Goal: Transaction & Acquisition: Purchase product/service

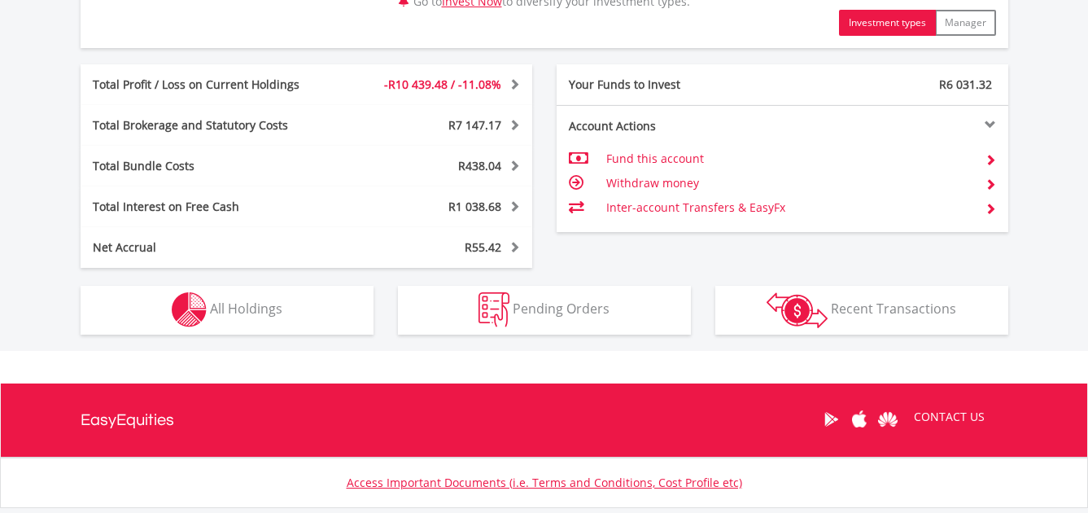
scroll to position [895, 0]
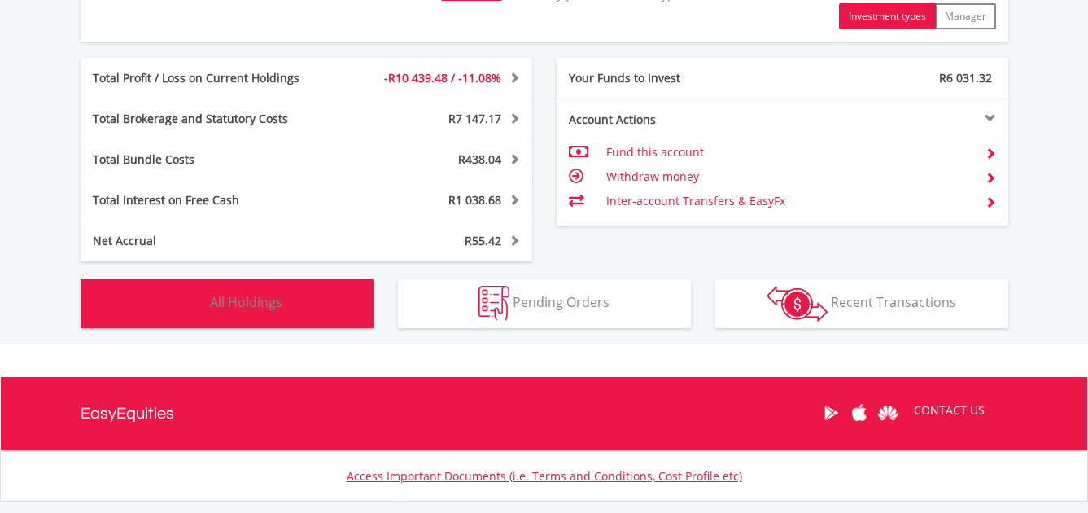
click at [234, 284] on button "Holdings All Holdings" at bounding box center [227, 303] width 293 height 49
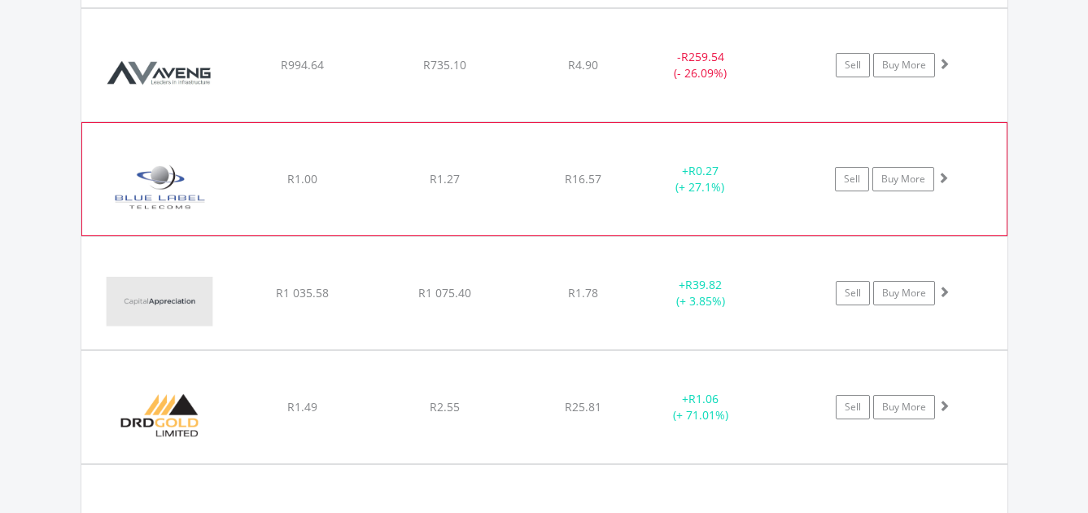
scroll to position [1924, 0]
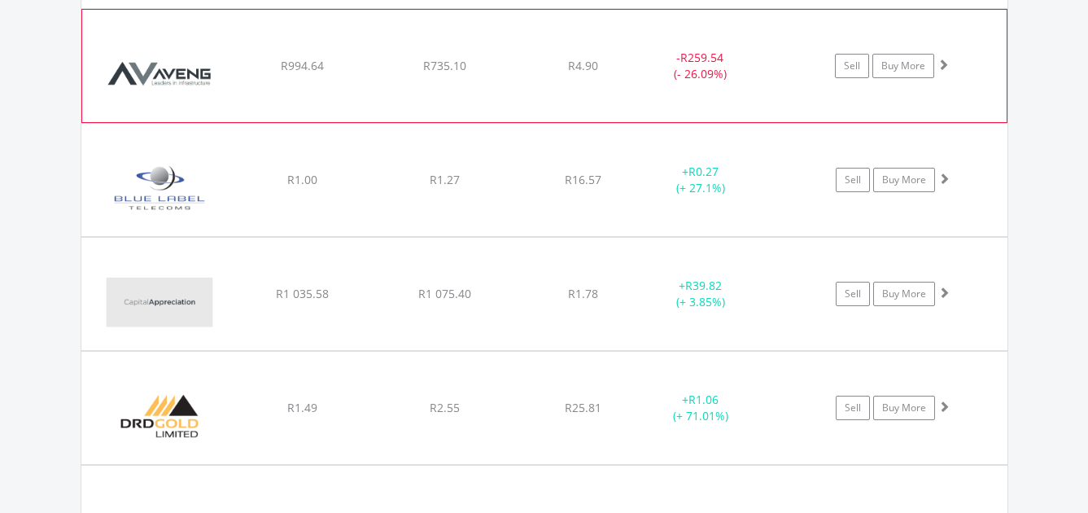
click at [941, 63] on span at bounding box center [943, 64] width 11 height 11
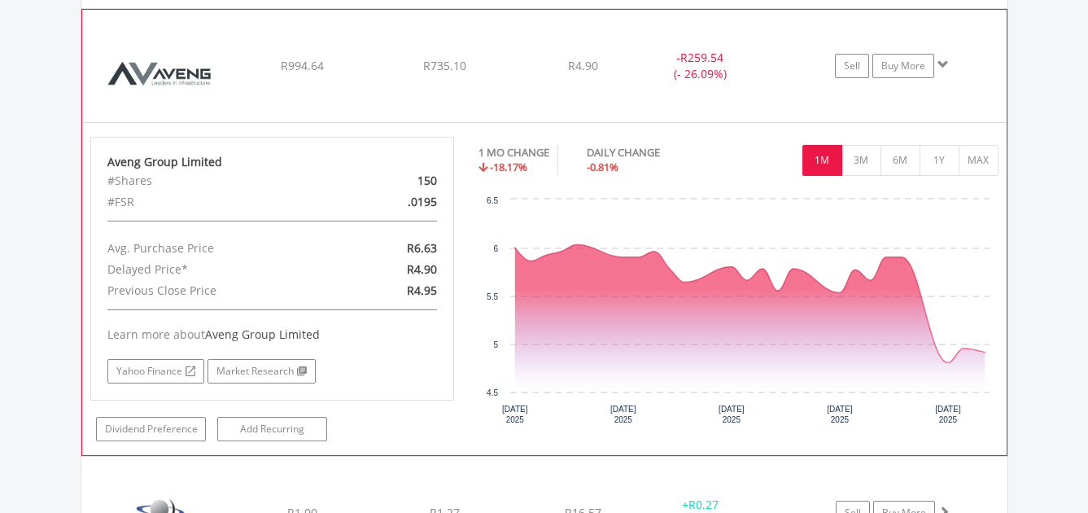
click at [943, 66] on span at bounding box center [943, 64] width 11 height 11
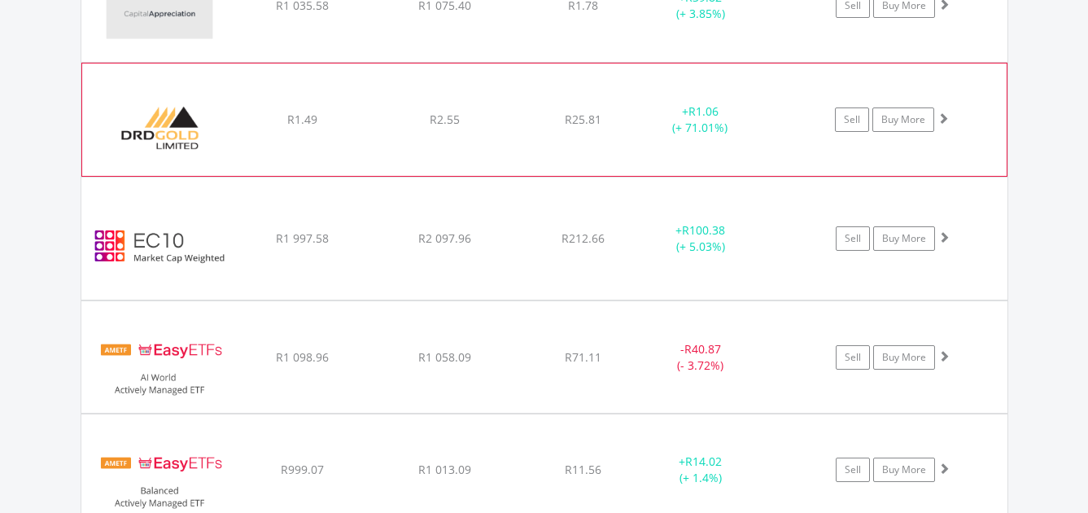
scroll to position [2249, 0]
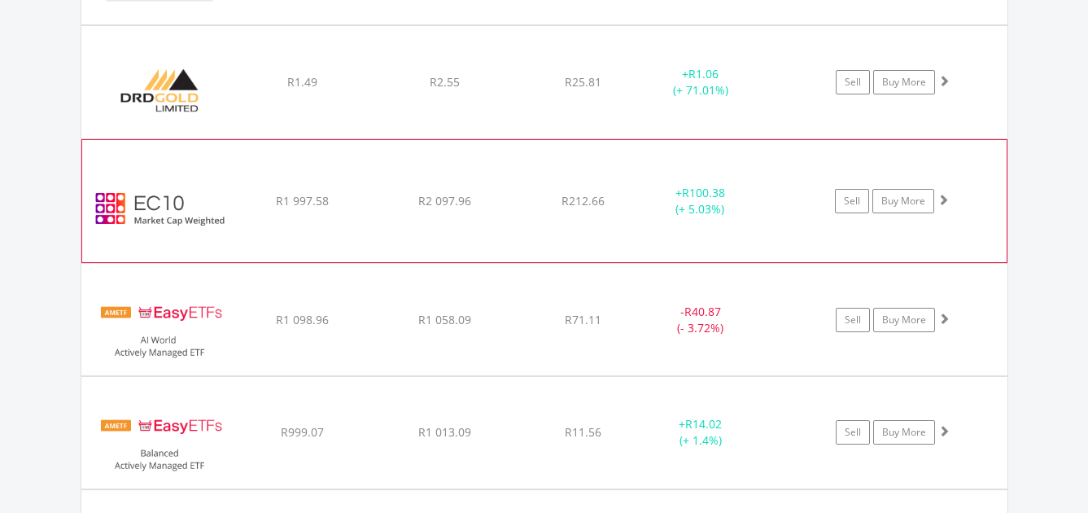
click at [946, 199] on span at bounding box center [943, 199] width 11 height 11
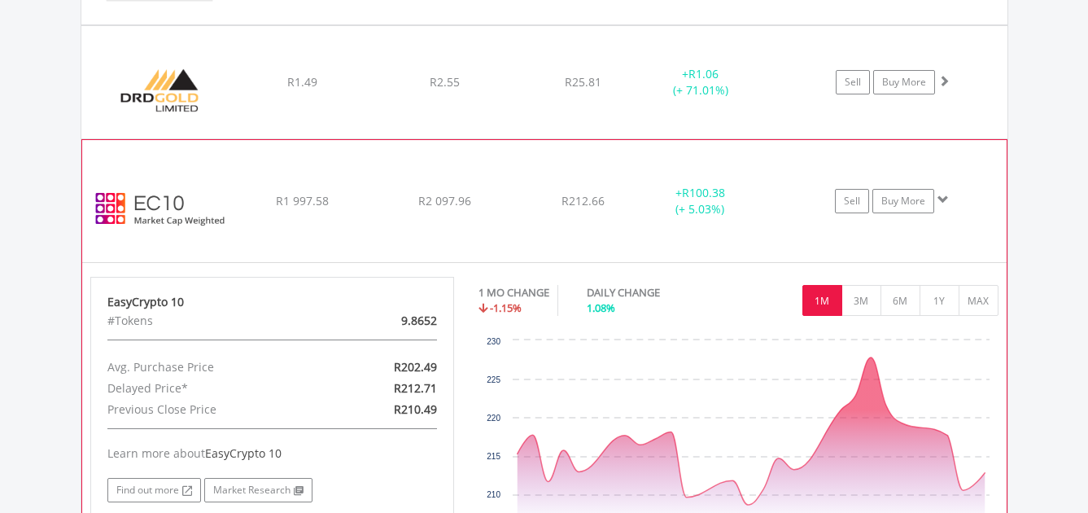
click at [946, 199] on span at bounding box center [943, 199] width 11 height 11
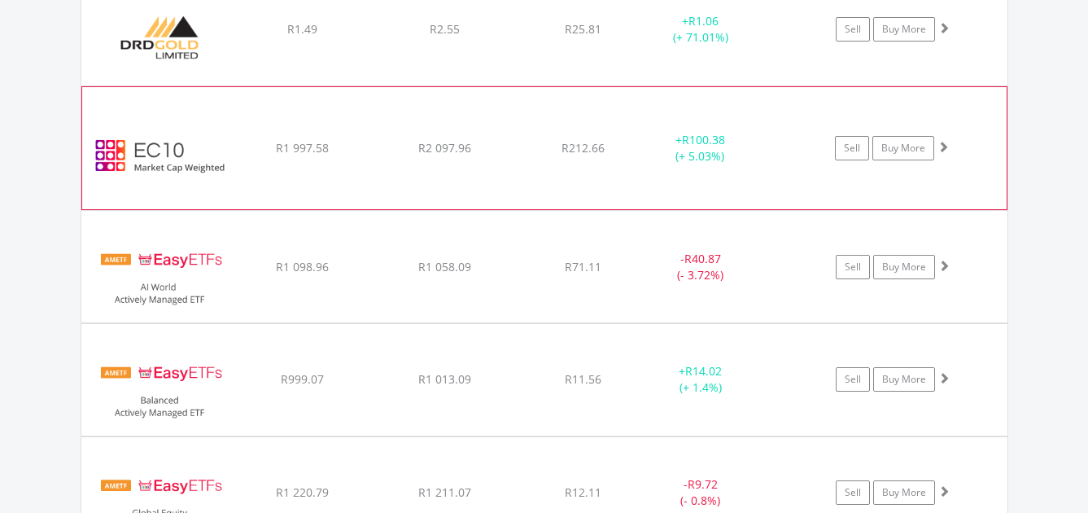
scroll to position [2331, 0]
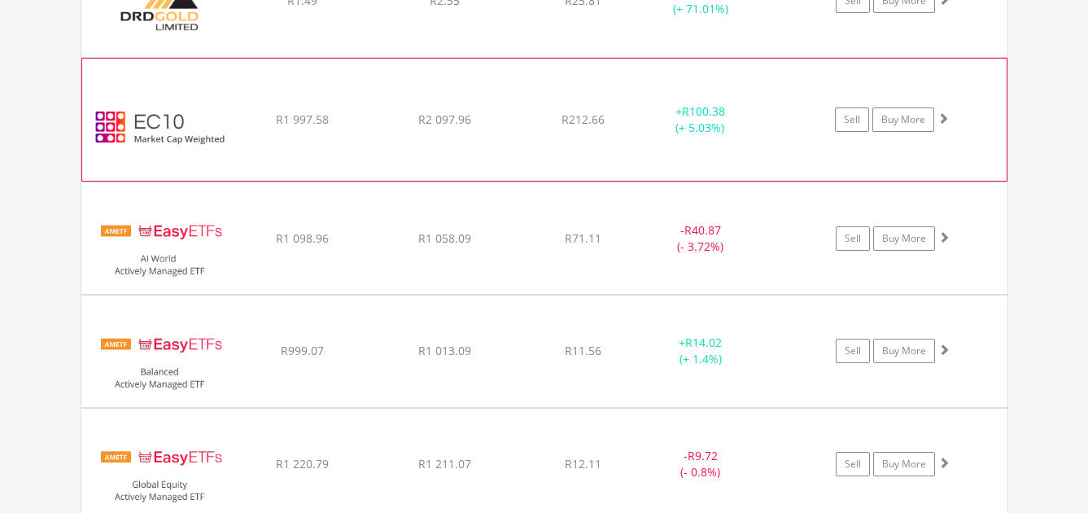
click at [945, 120] on span at bounding box center [943, 117] width 11 height 11
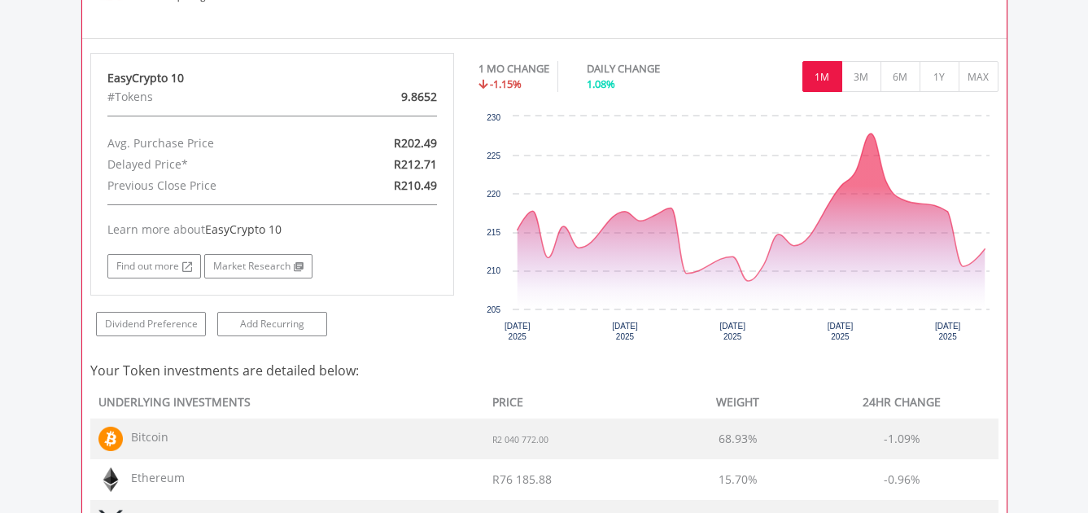
scroll to position [2412, 0]
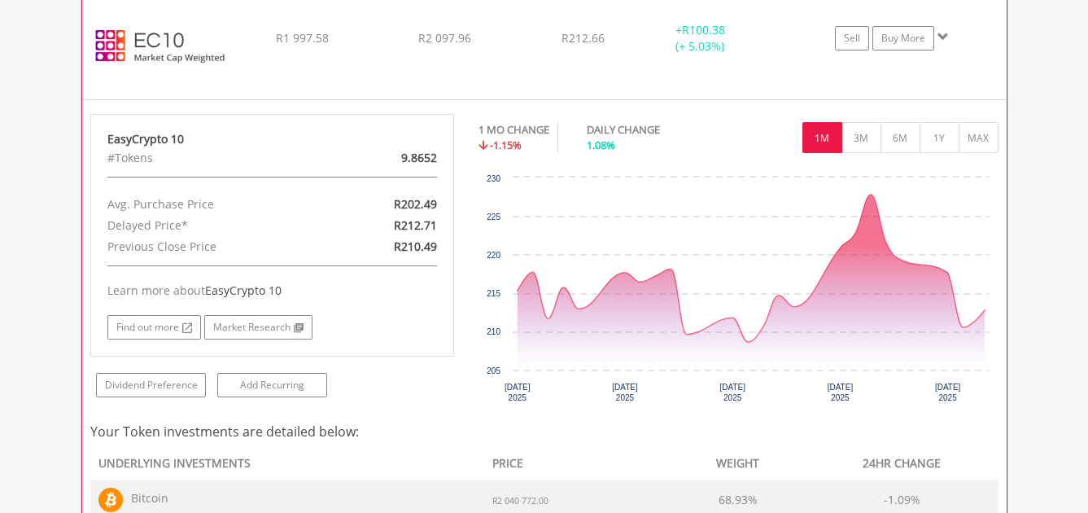
click at [942, 37] on span at bounding box center [943, 36] width 11 height 11
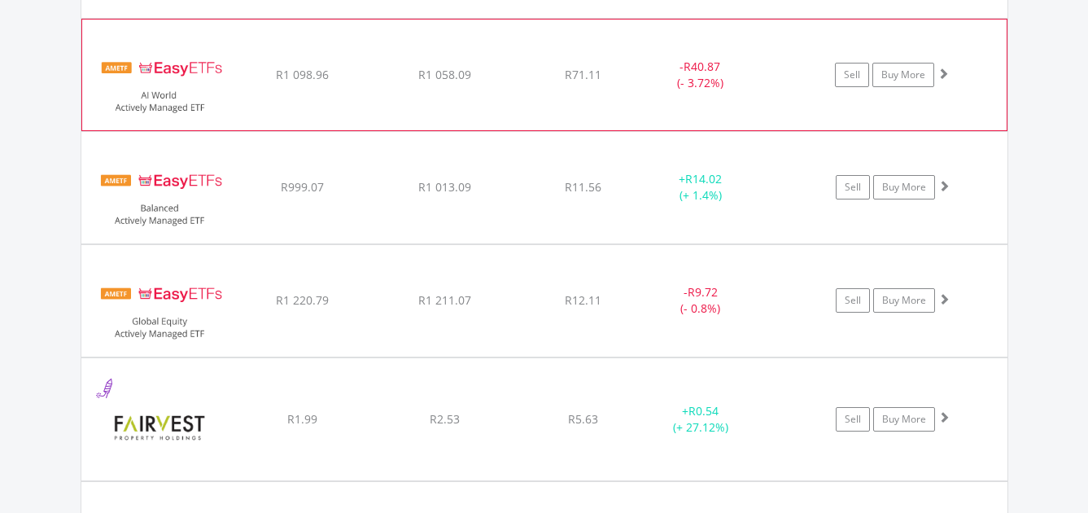
scroll to position [2493, 0]
click at [945, 77] on span at bounding box center [943, 73] width 11 height 11
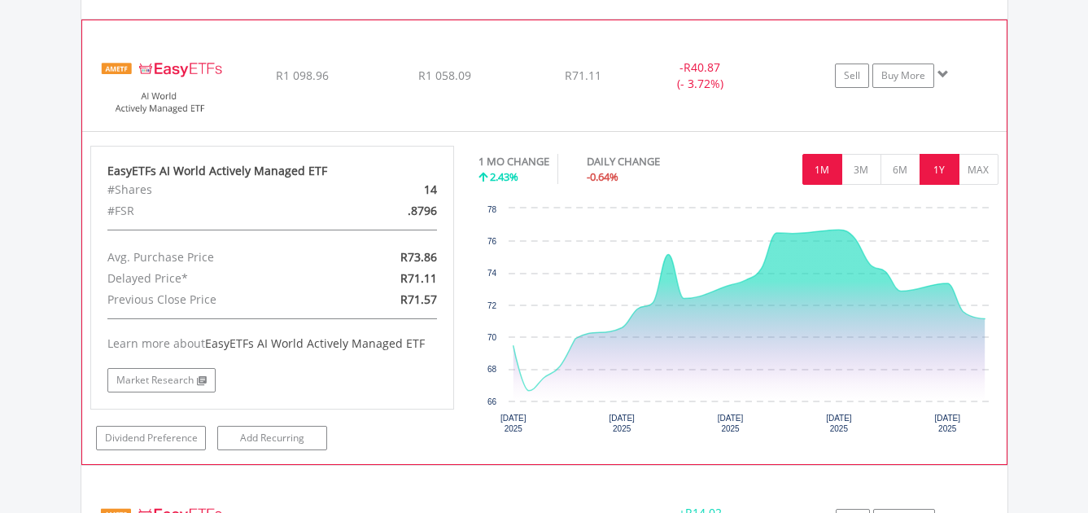
click at [930, 177] on button "1Y" at bounding box center [940, 169] width 40 height 31
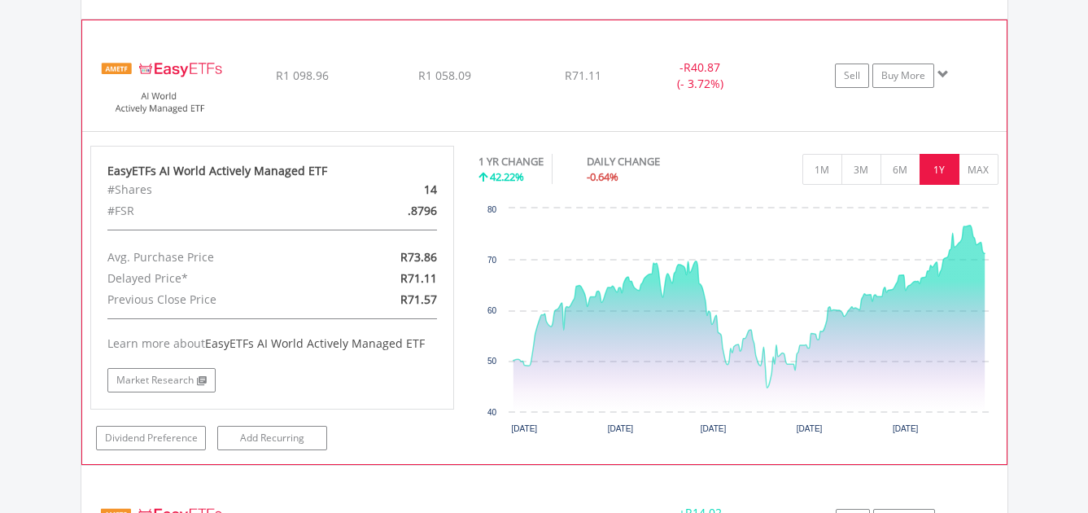
click at [942, 77] on span at bounding box center [943, 73] width 11 height 11
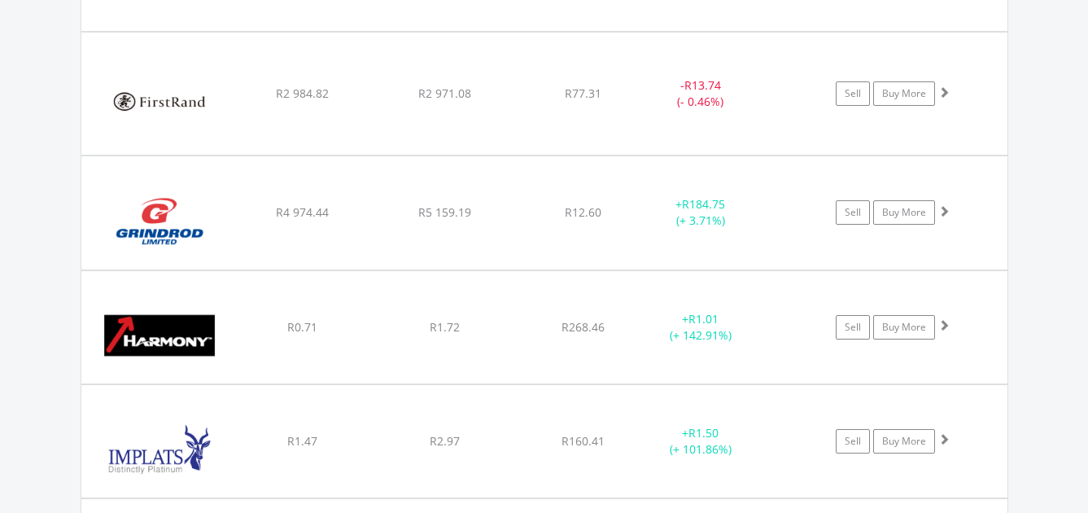
scroll to position [2982, 0]
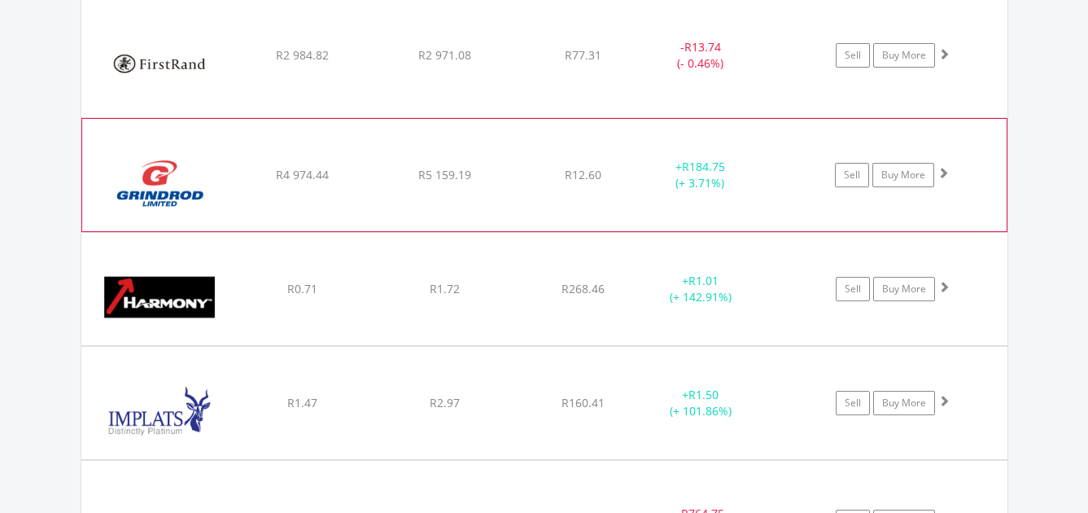
click at [944, 173] on span at bounding box center [943, 172] width 11 height 11
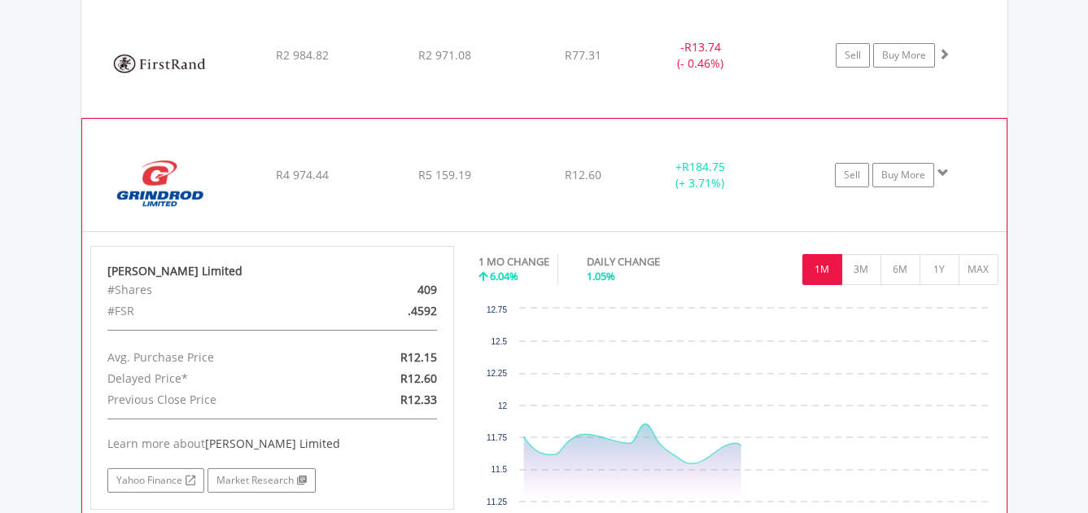
scroll to position [3063, 0]
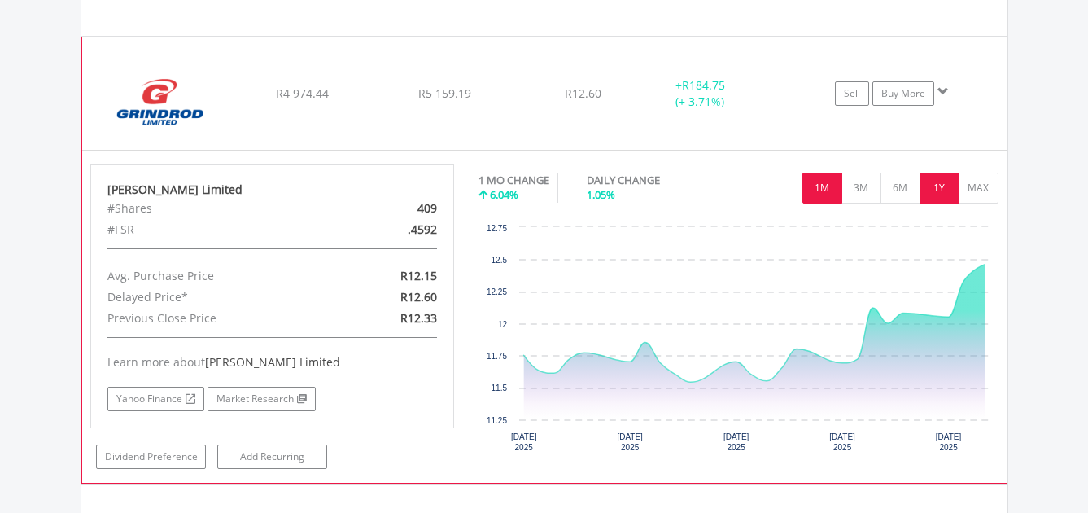
click at [932, 194] on button "1Y" at bounding box center [940, 188] width 40 height 31
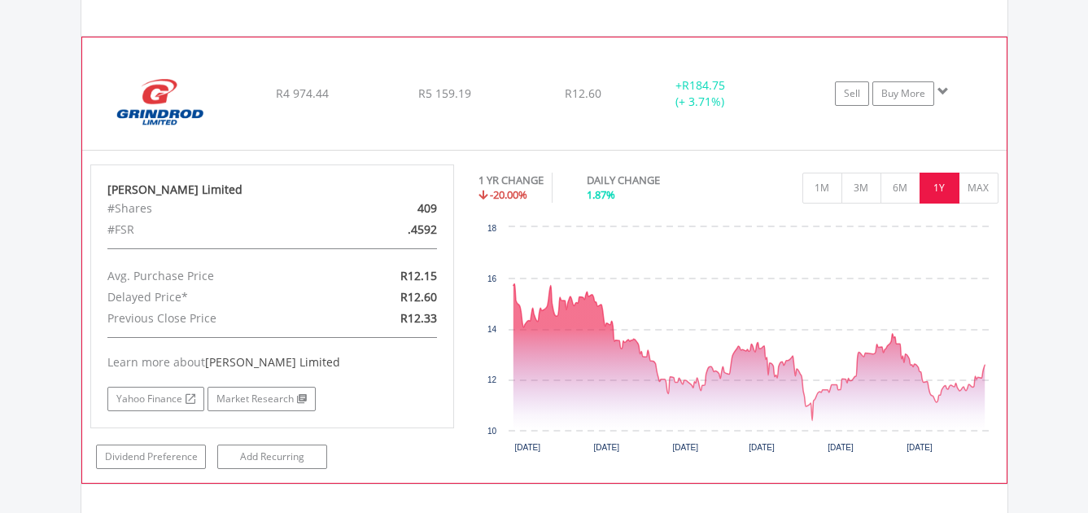
click at [939, 89] on span at bounding box center [943, 90] width 11 height 11
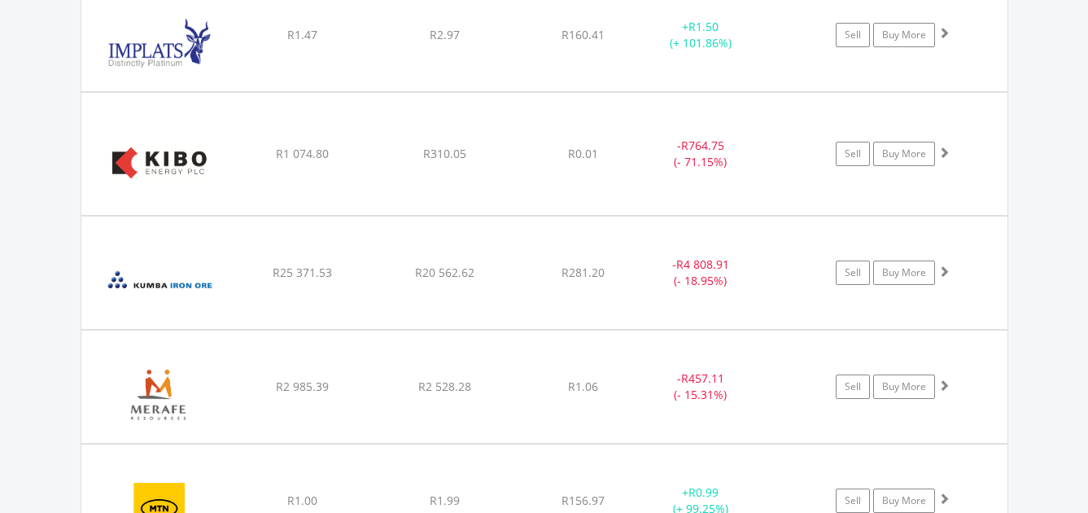
scroll to position [3389, 0]
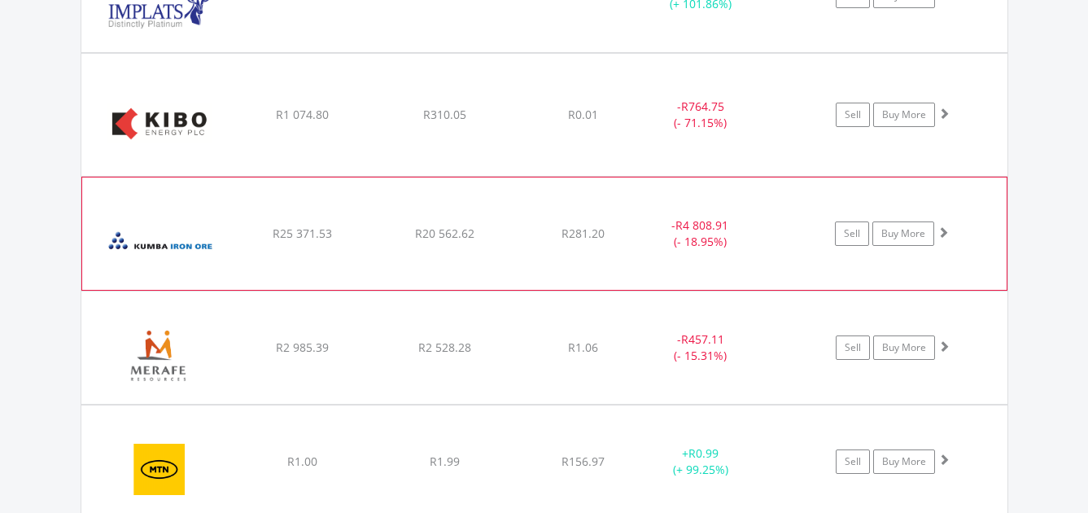
click at [943, 231] on span at bounding box center [943, 231] width 11 height 11
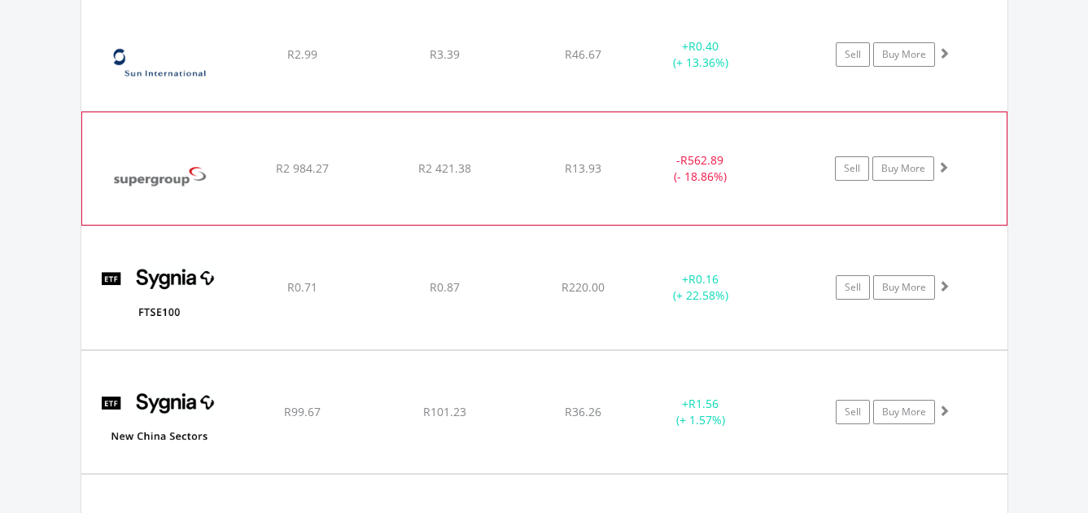
scroll to position [7134, 0]
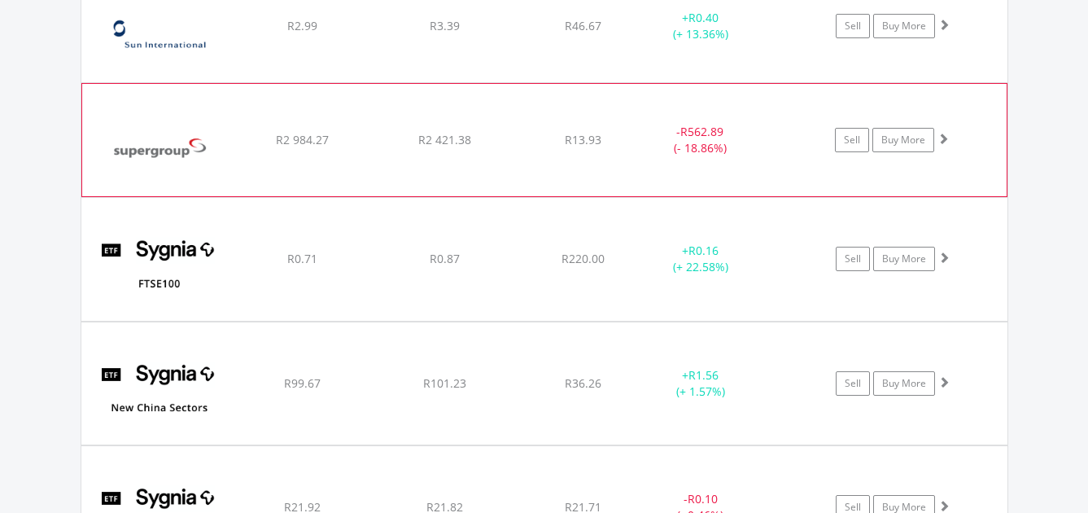
click at [946, 140] on span at bounding box center [943, 138] width 11 height 11
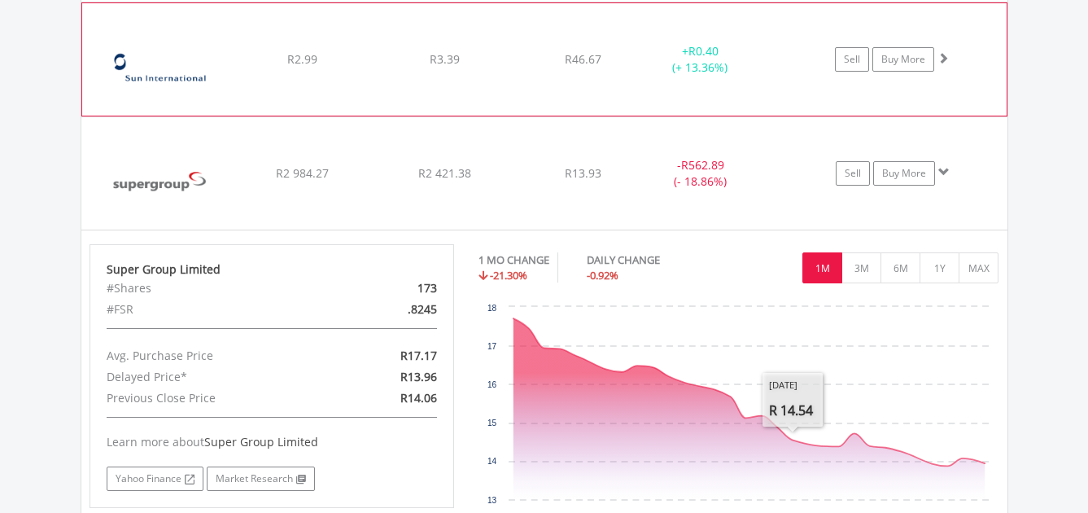
scroll to position [7052, 0]
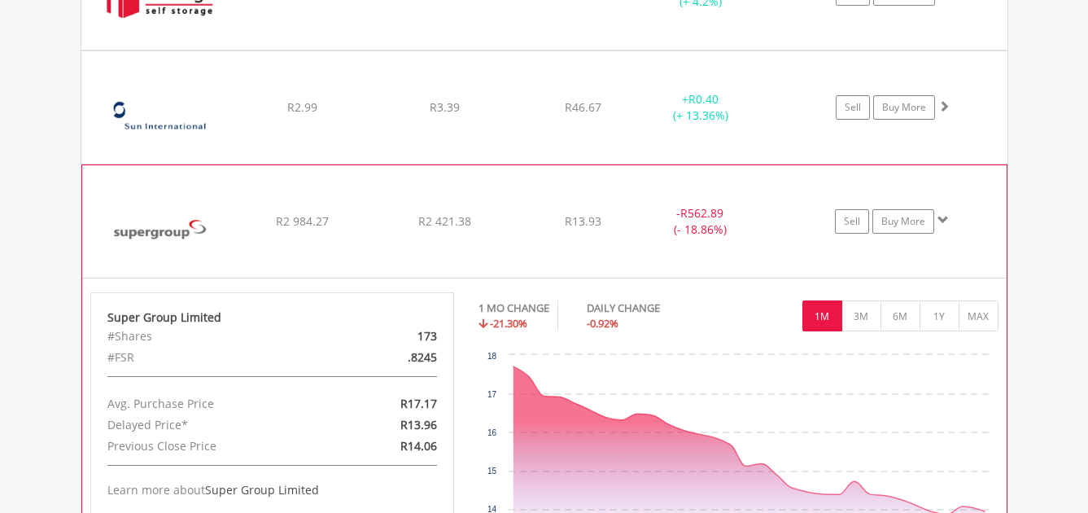
click at [942, 217] on span at bounding box center [943, 219] width 11 height 11
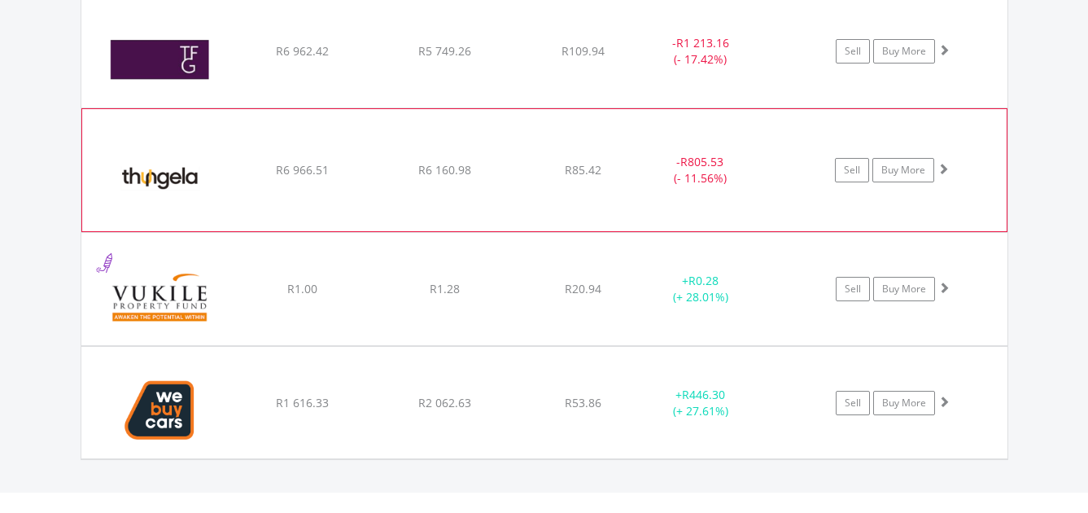
scroll to position [8110, 0]
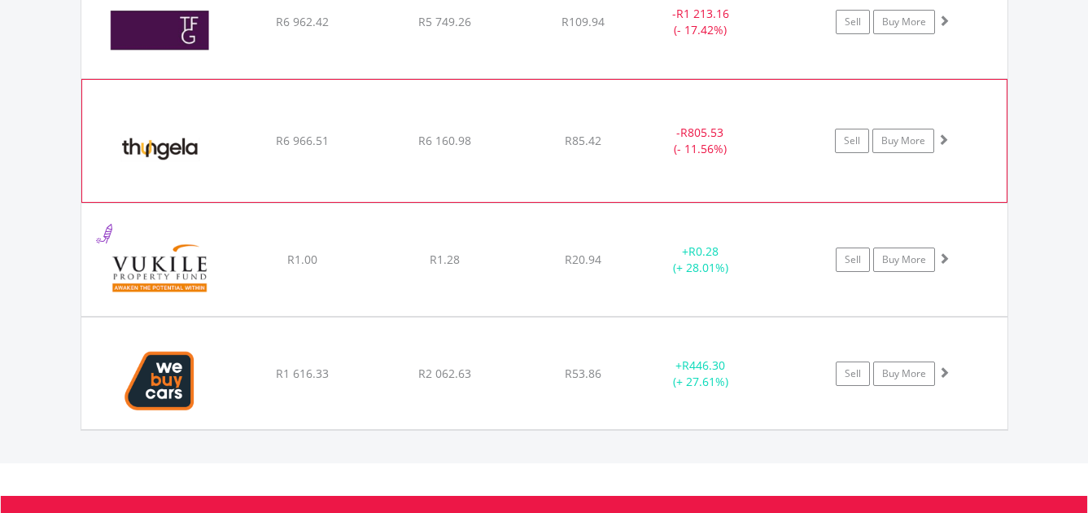
click at [944, 138] on span at bounding box center [943, 139] width 11 height 11
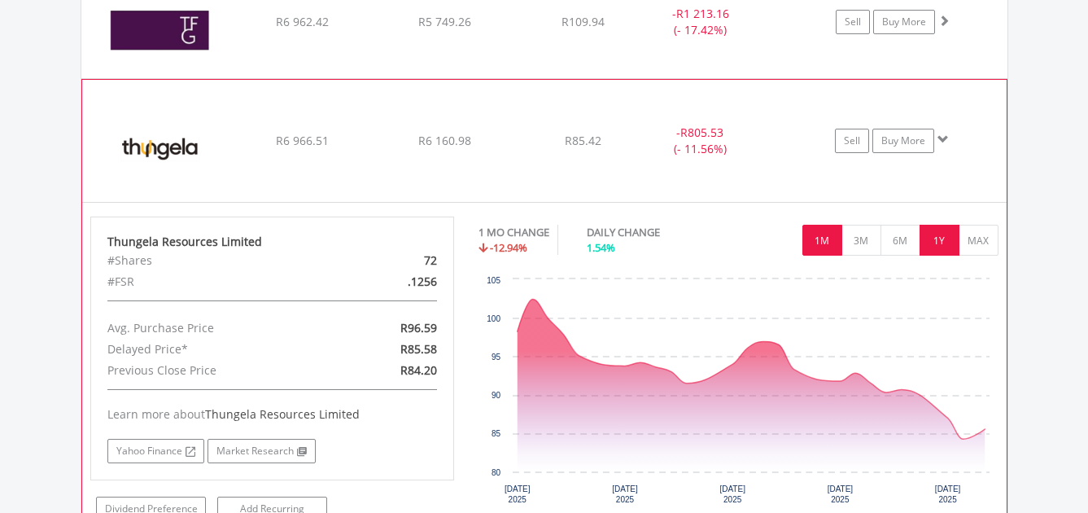
click at [938, 240] on button "1Y" at bounding box center [940, 240] width 40 height 31
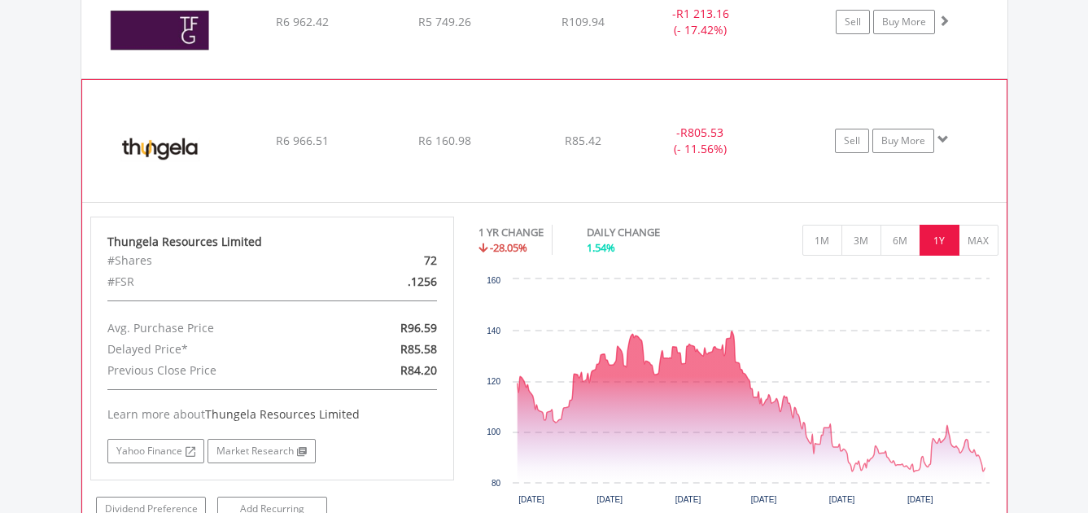
click at [941, 139] on span at bounding box center [943, 139] width 11 height 11
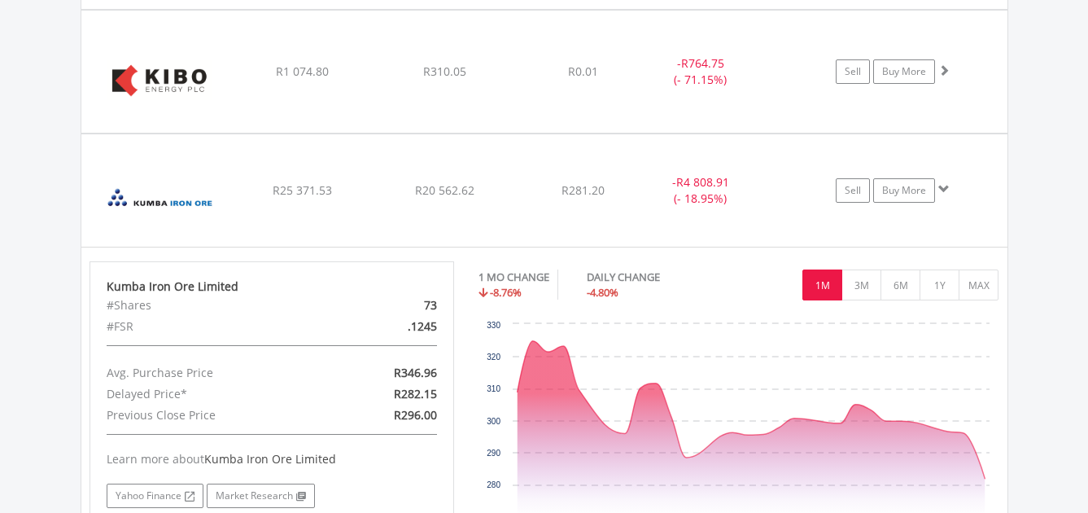
scroll to position [3469, 0]
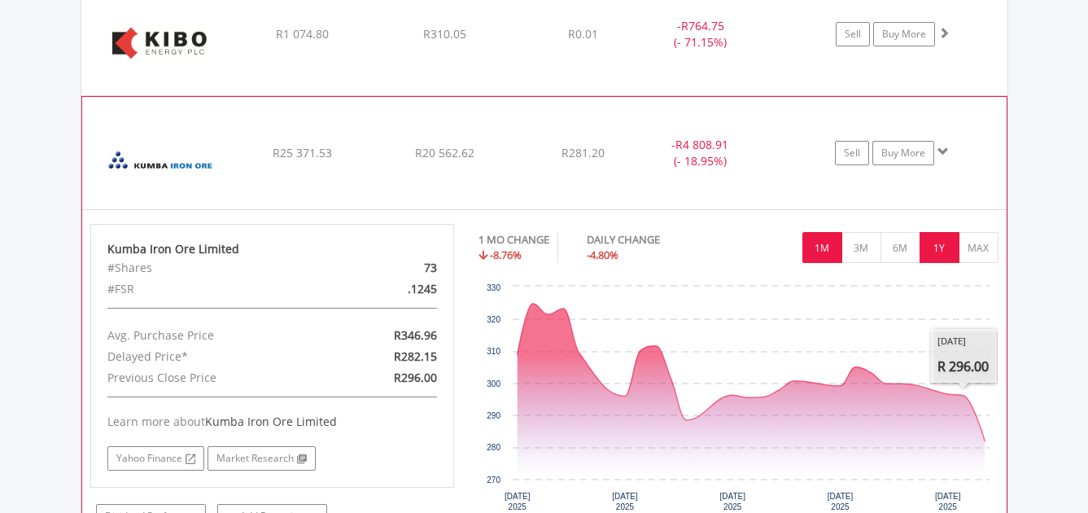
click at [937, 256] on button "1Y" at bounding box center [940, 247] width 40 height 31
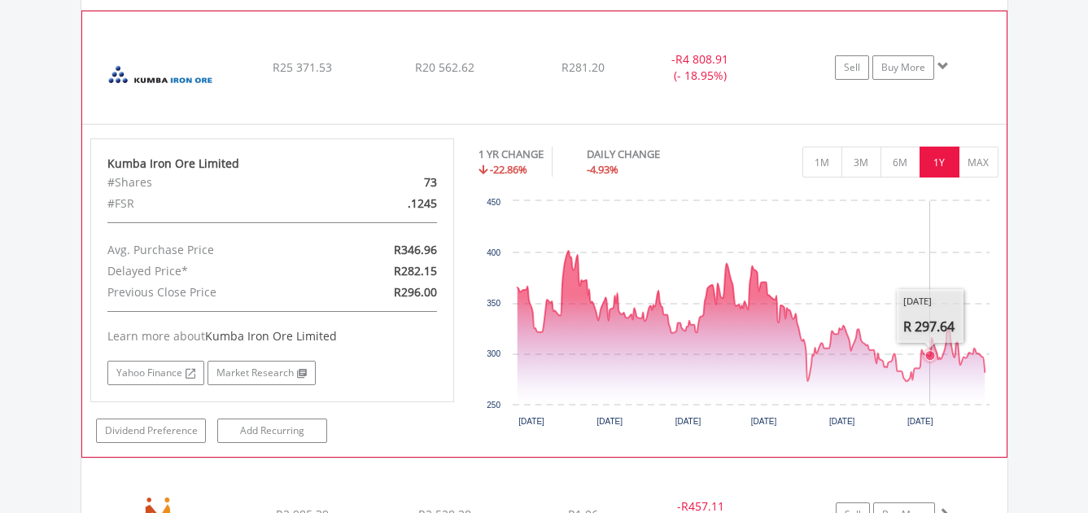
scroll to position [3551, 0]
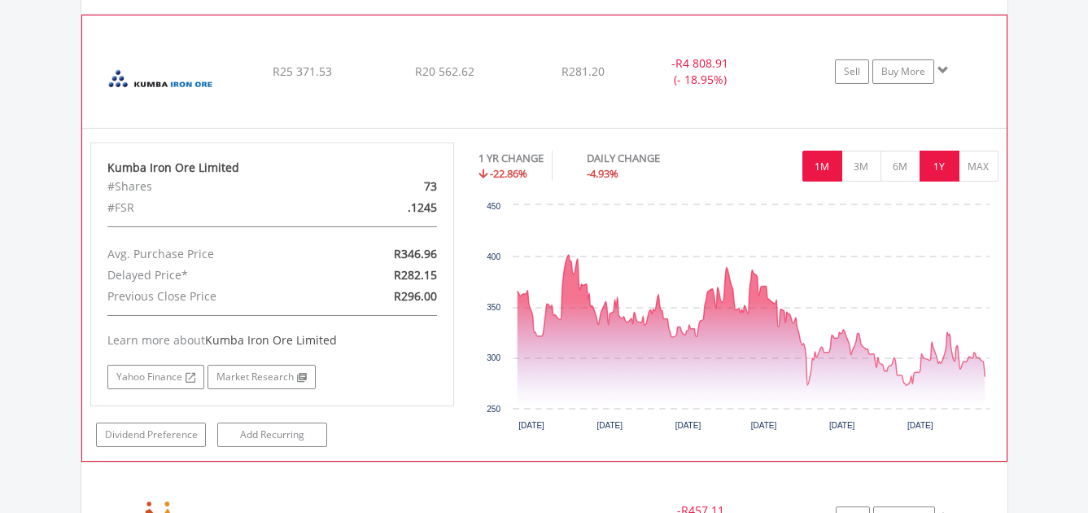
click at [825, 162] on button "1M" at bounding box center [823, 166] width 40 height 31
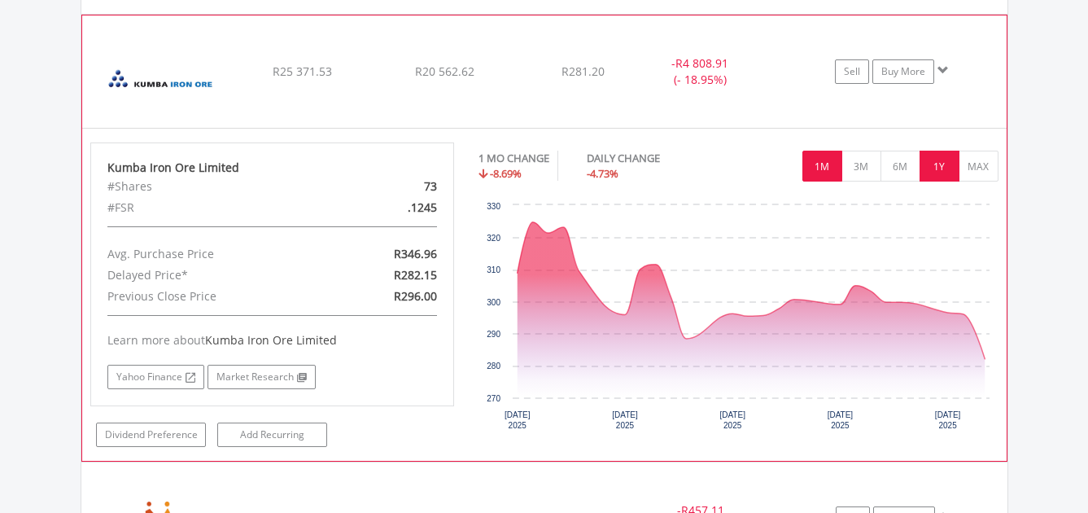
click at [939, 176] on button "1Y" at bounding box center [940, 166] width 40 height 31
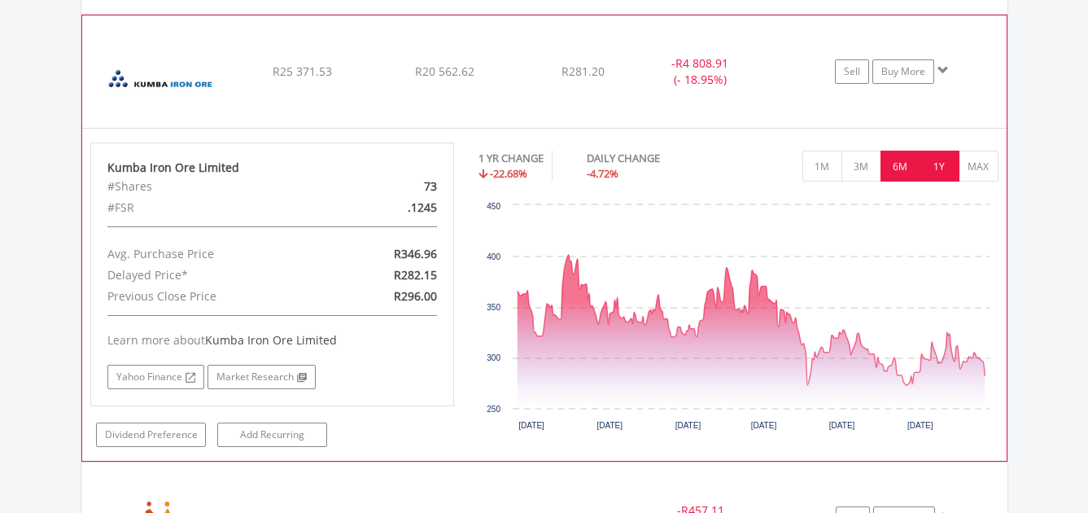
click at [901, 174] on button "6M" at bounding box center [901, 166] width 40 height 31
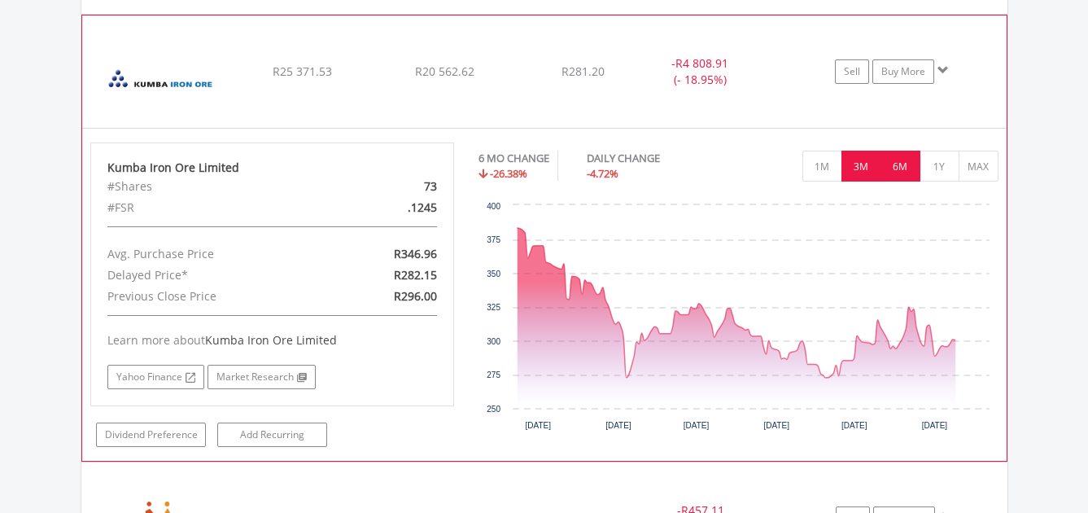
click at [868, 172] on button "3M" at bounding box center [862, 166] width 40 height 31
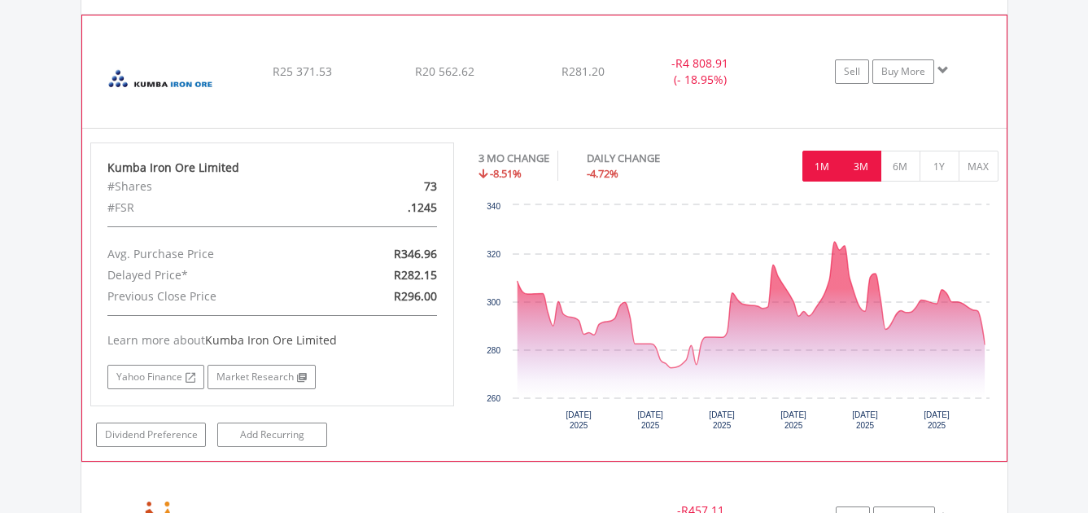
click at [816, 161] on button "1M" at bounding box center [823, 166] width 40 height 31
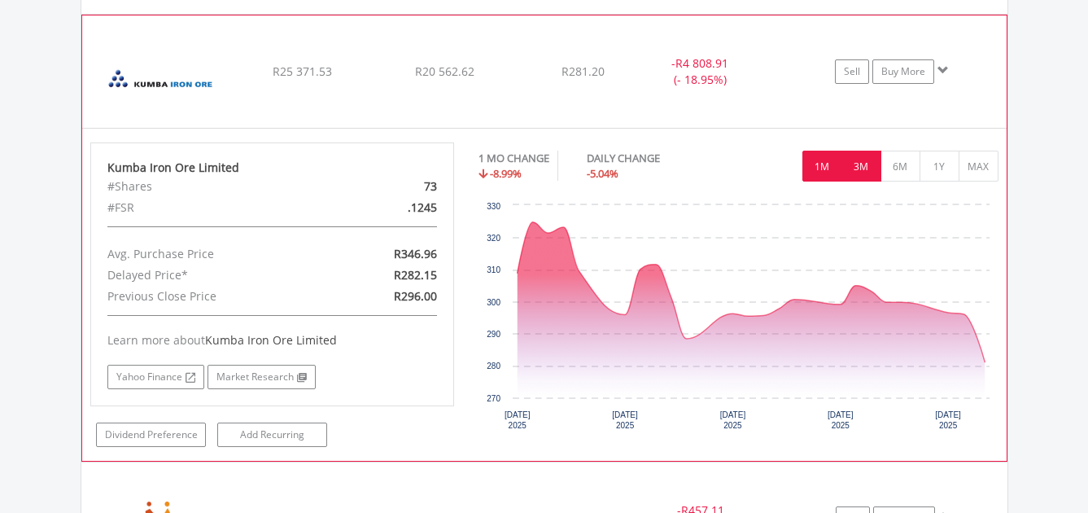
click at [856, 163] on button "3M" at bounding box center [862, 166] width 40 height 31
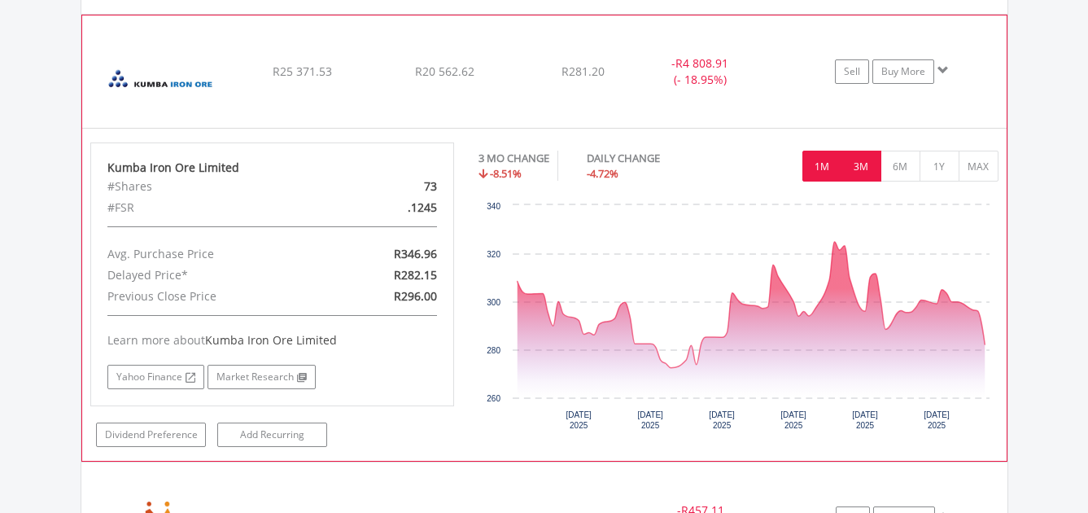
click at [817, 164] on button "1M" at bounding box center [823, 166] width 40 height 31
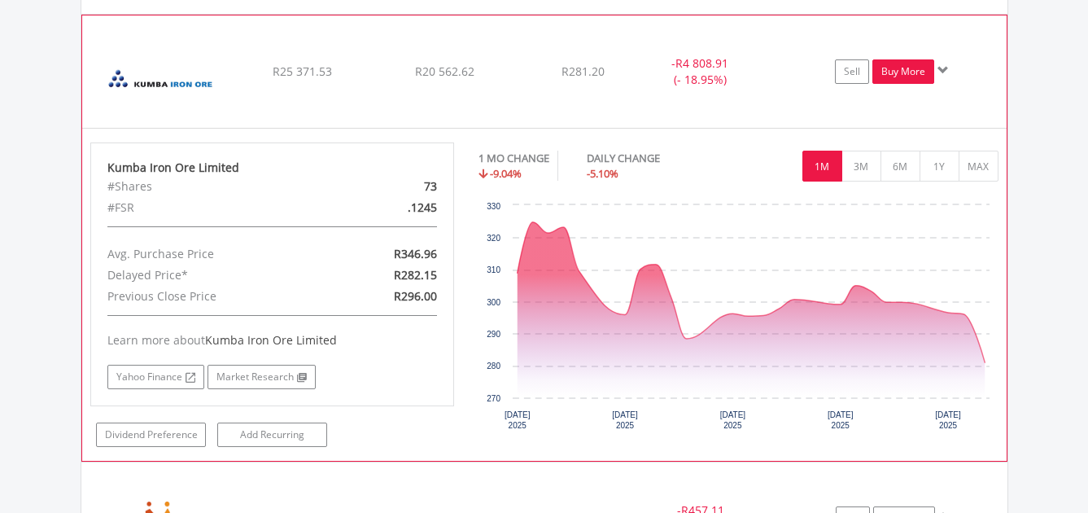
click at [899, 75] on link "Buy More" at bounding box center [904, 71] width 62 height 24
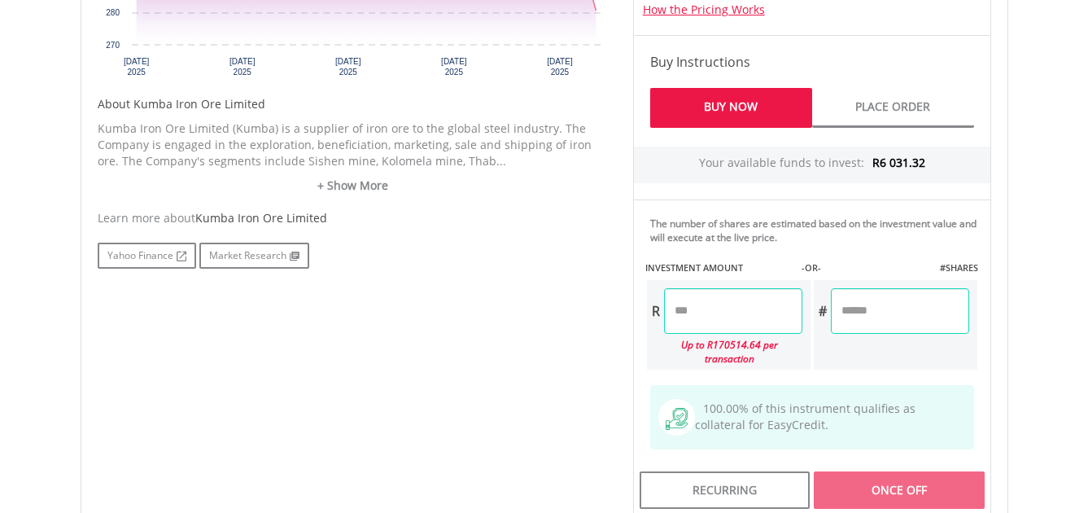
scroll to position [814, 0]
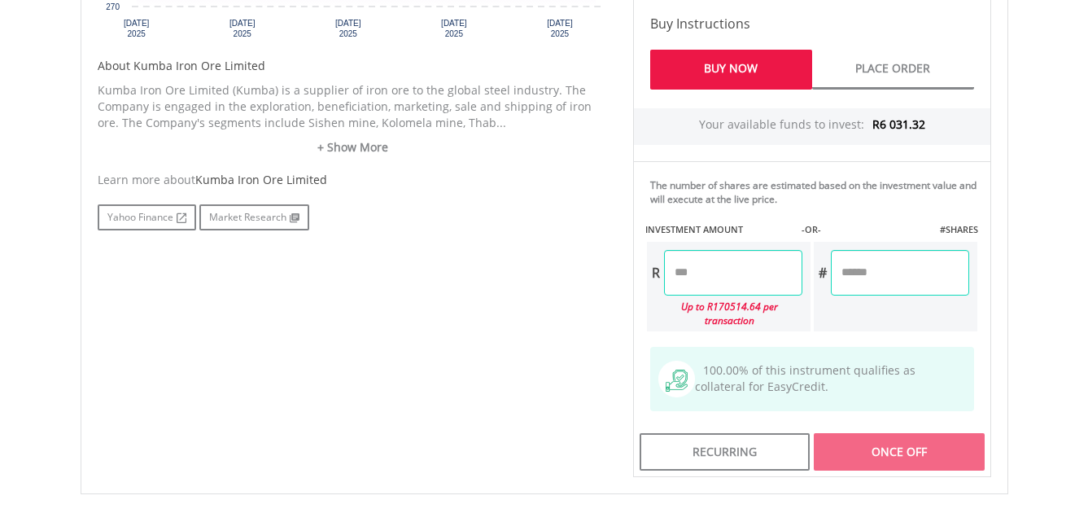
click at [746, 269] on input "number" at bounding box center [733, 273] width 138 height 46
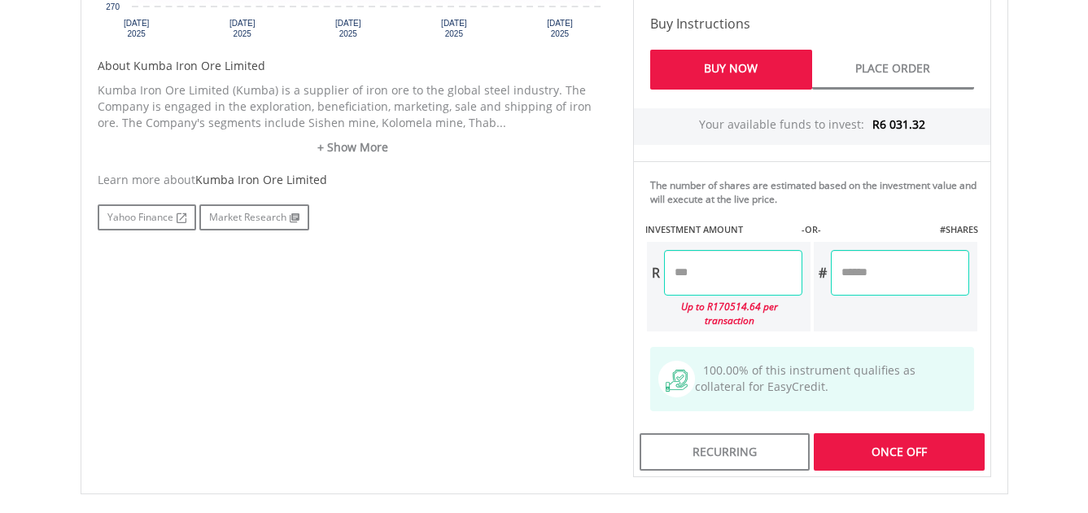
click at [514, 285] on div "No chart available. 1 MO CHANGE -9.16% DAILY CHANGE -5.22% 1M 3M 6M 1Y MAX Char…" at bounding box center [544, 114] width 918 height 726
type input "*******"
type input "******"
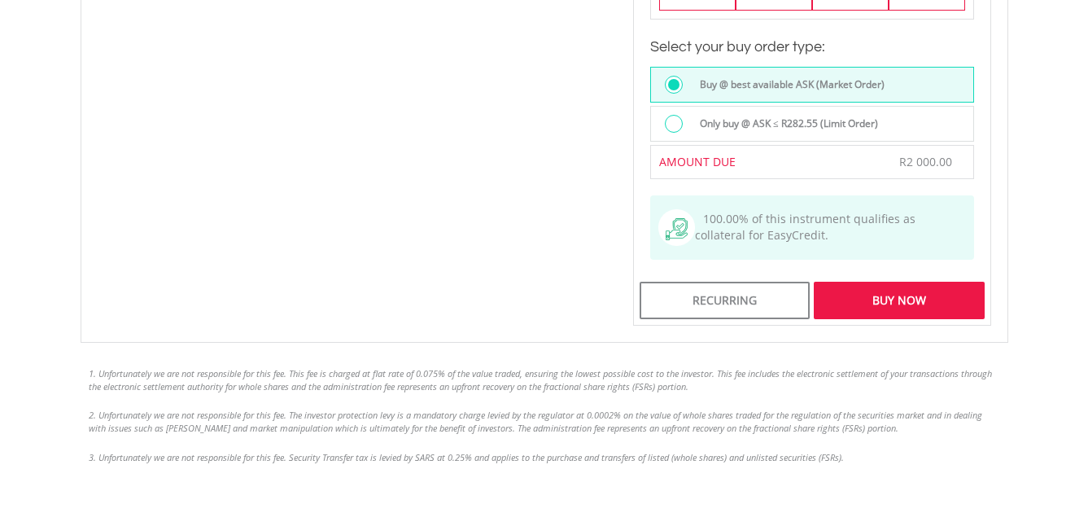
scroll to position [1384, 0]
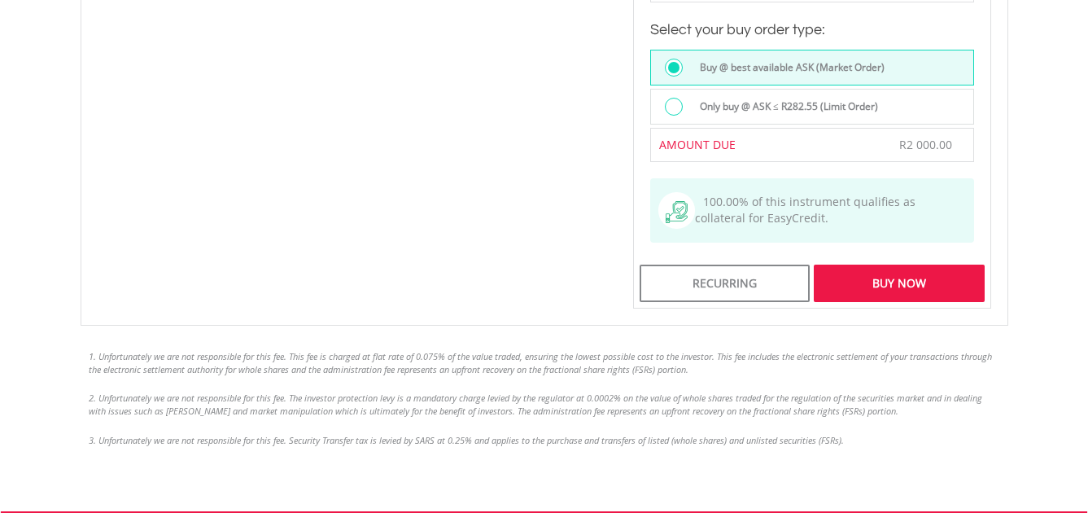
click at [787, 98] on label "Only buy @ ASK ≤ R282.55 (Limit Order)" at bounding box center [784, 107] width 188 height 18
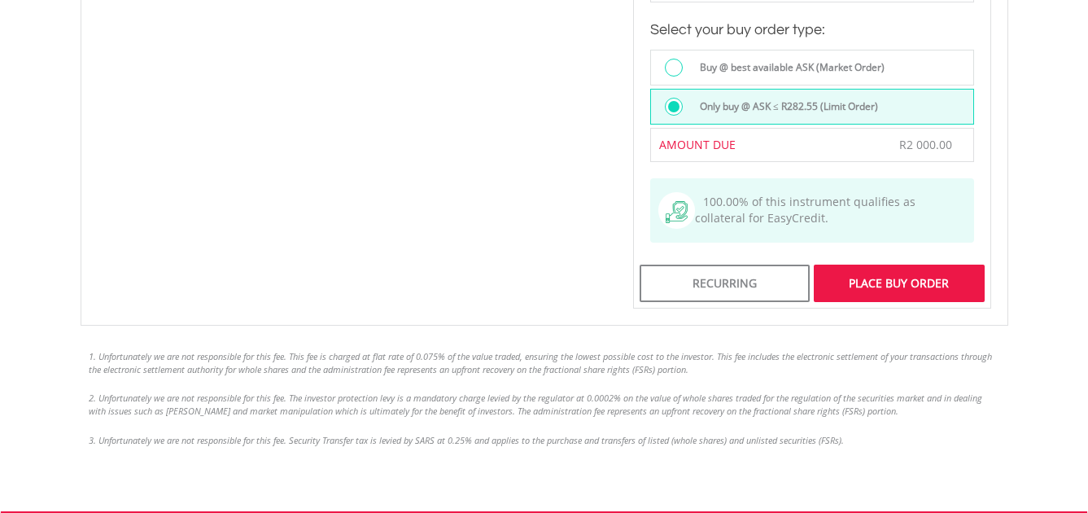
click at [914, 273] on div "Place Buy Order" at bounding box center [899, 283] width 170 height 37
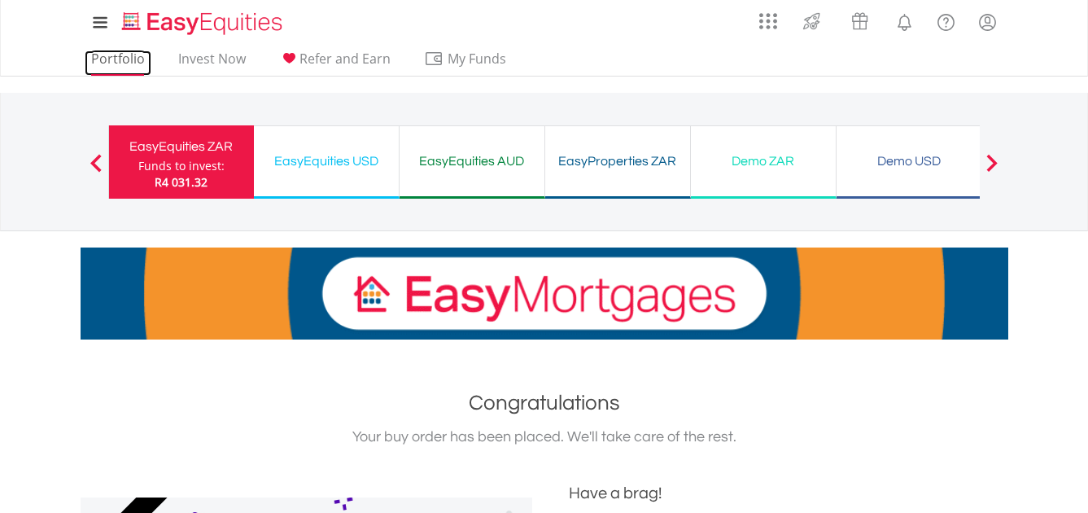
click at [119, 56] on link "Portfolio" at bounding box center [118, 62] width 67 height 25
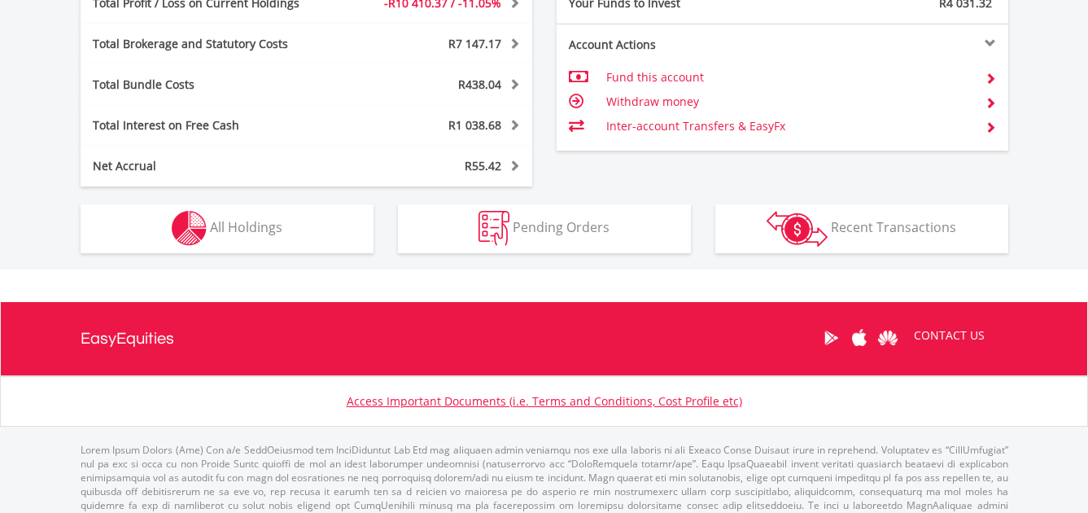
scroll to position [156, 309]
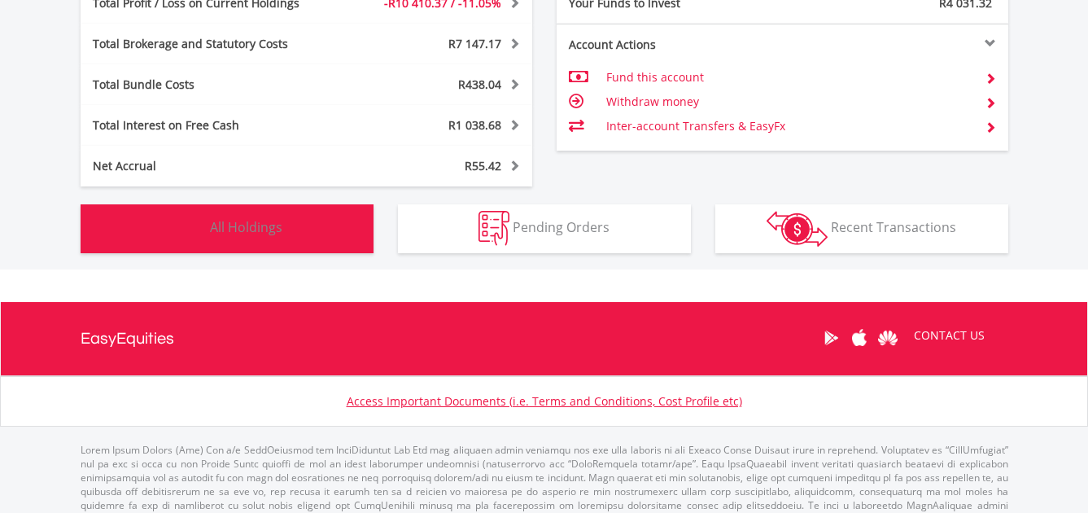
click at [277, 234] on span "All Holdings" at bounding box center [246, 227] width 72 height 18
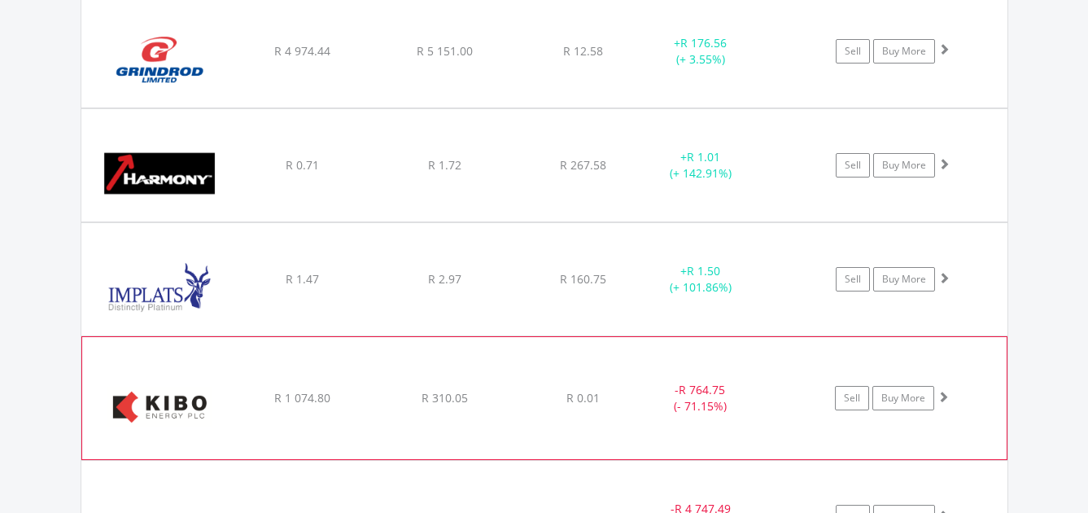
scroll to position [3307, 0]
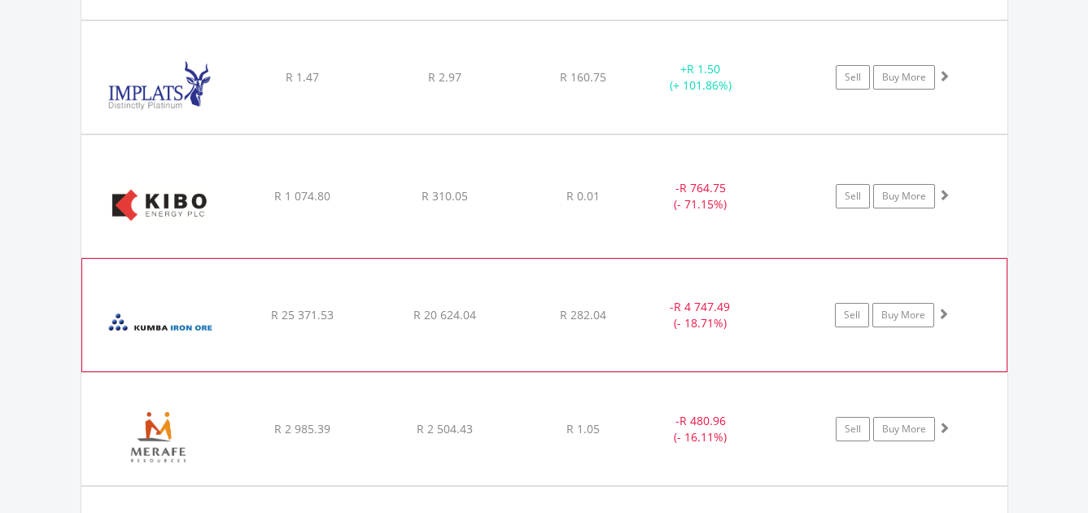
click at [943, 312] on span at bounding box center [943, 313] width 11 height 11
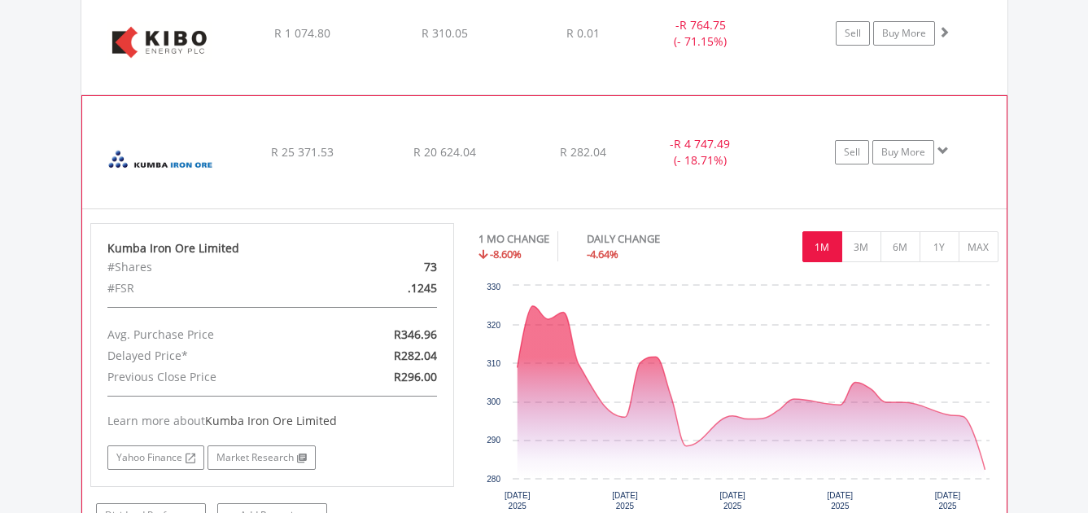
scroll to position [3552, 0]
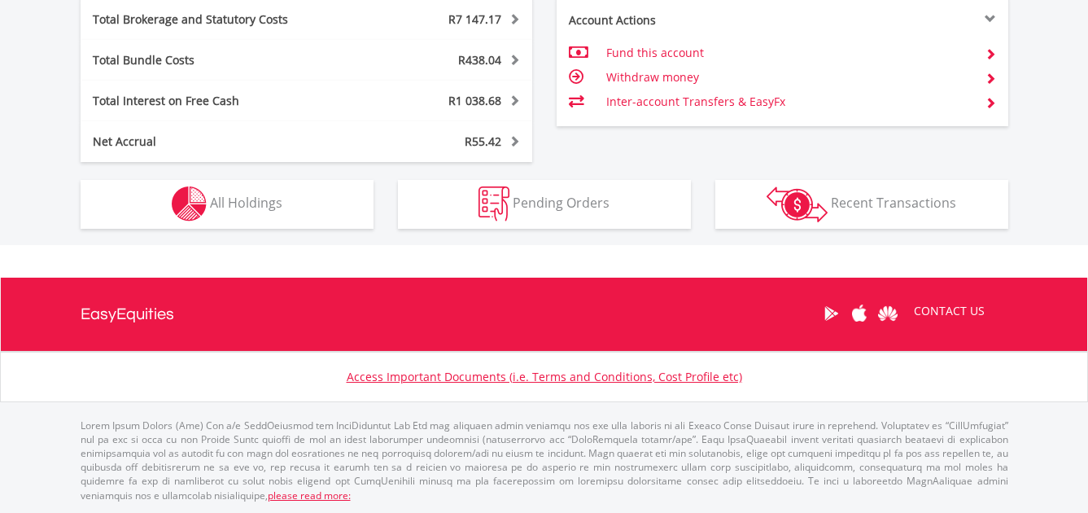
scroll to position [156, 309]
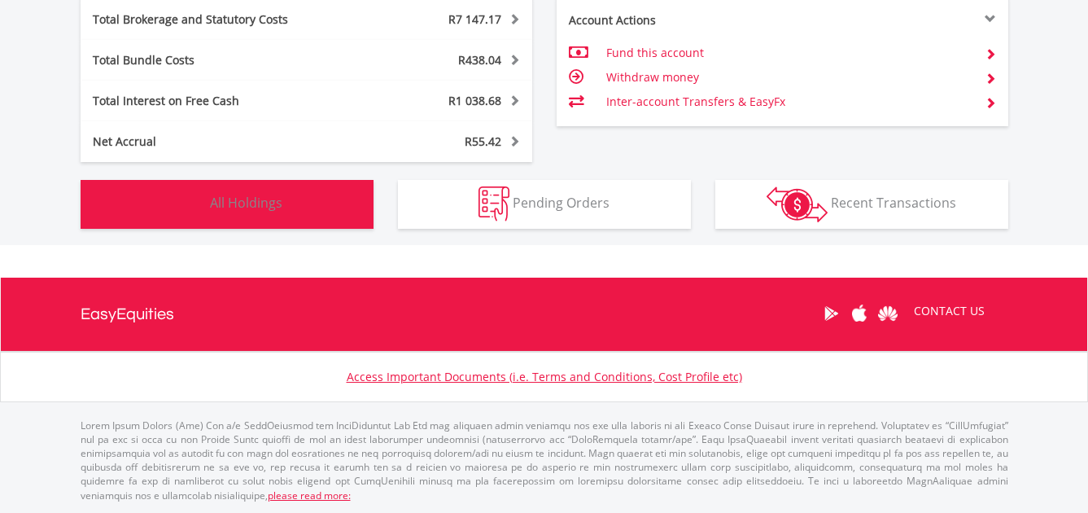
click at [253, 200] on span "All Holdings" at bounding box center [246, 203] width 72 height 18
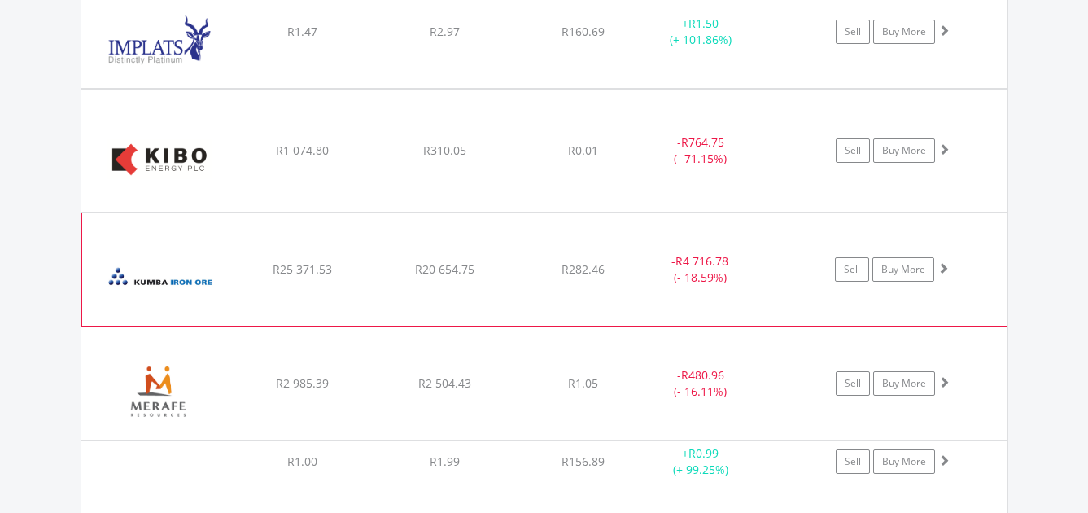
scroll to position [3390, 0]
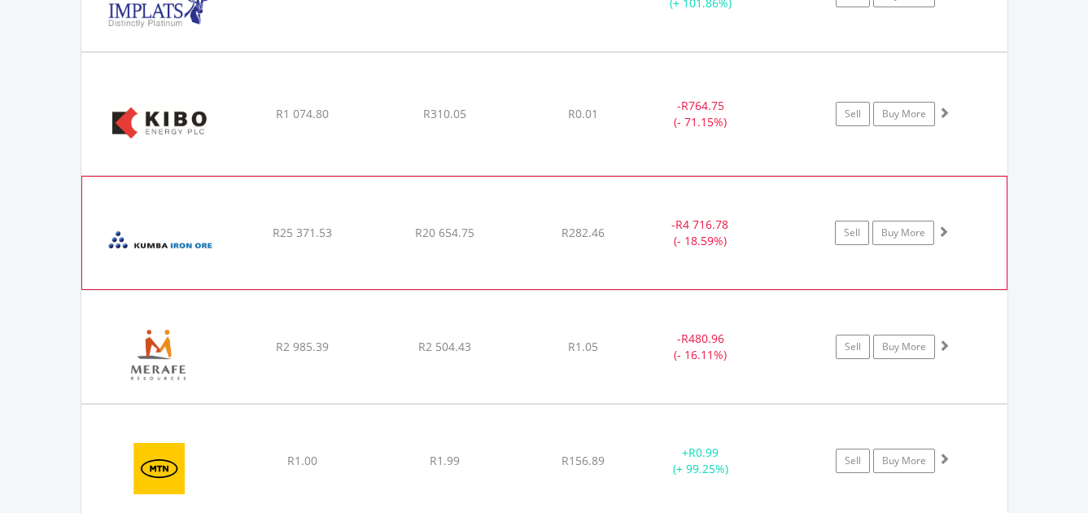
click at [945, 233] on span at bounding box center [943, 230] width 11 height 11
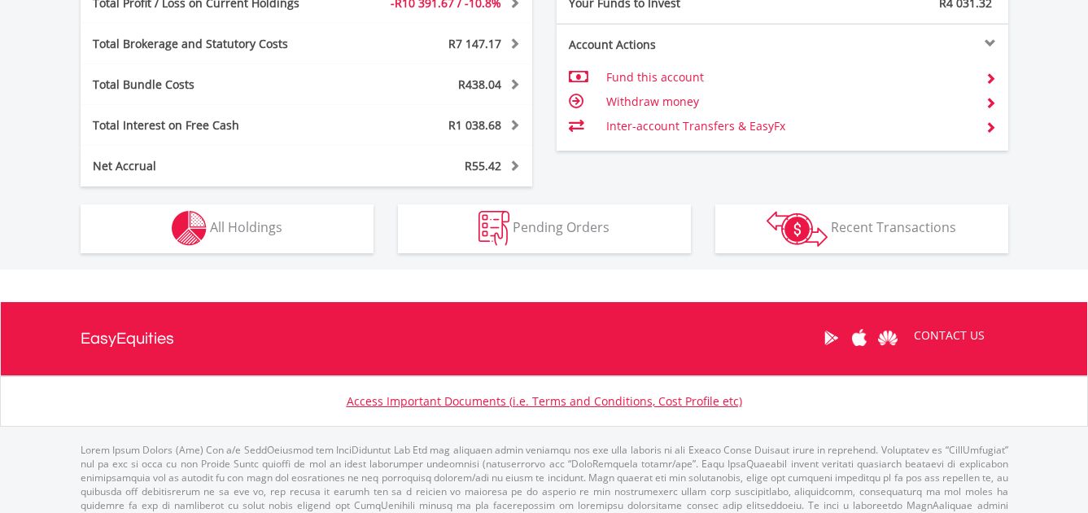
scroll to position [156, 309]
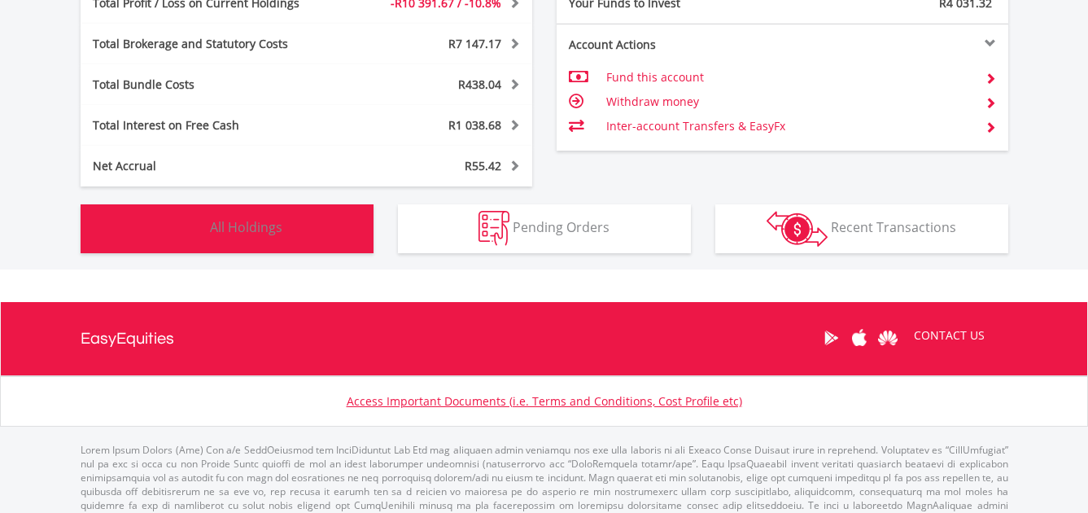
click at [291, 242] on button "Holdings All Holdings" at bounding box center [227, 228] width 293 height 49
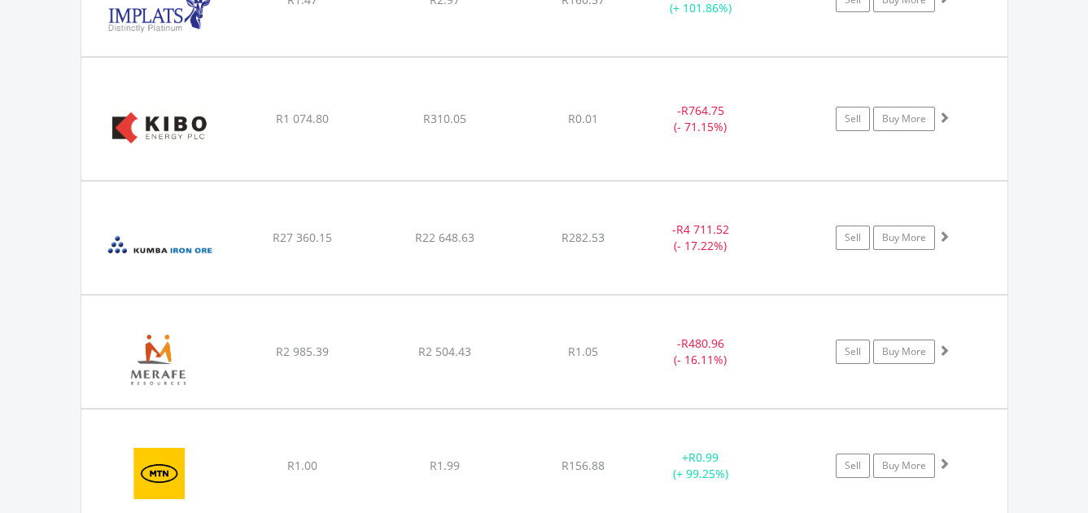
scroll to position [3389, 0]
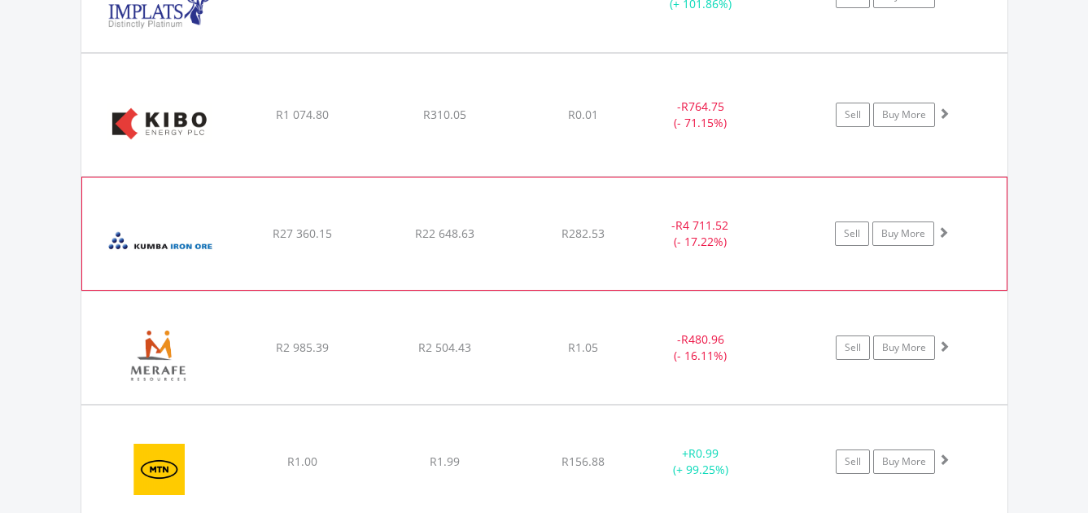
click at [947, 231] on span at bounding box center [943, 231] width 11 height 11
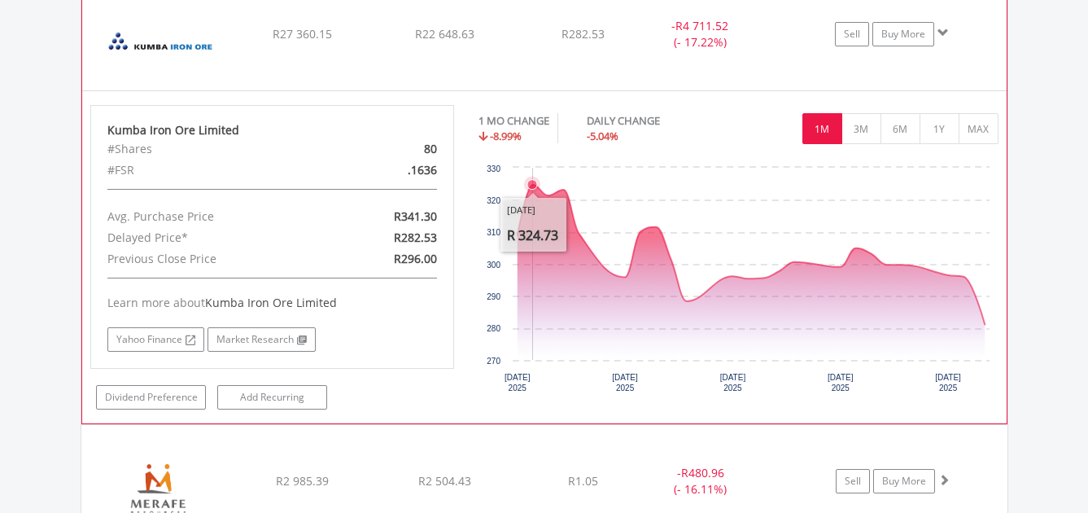
scroll to position [3552, 0]
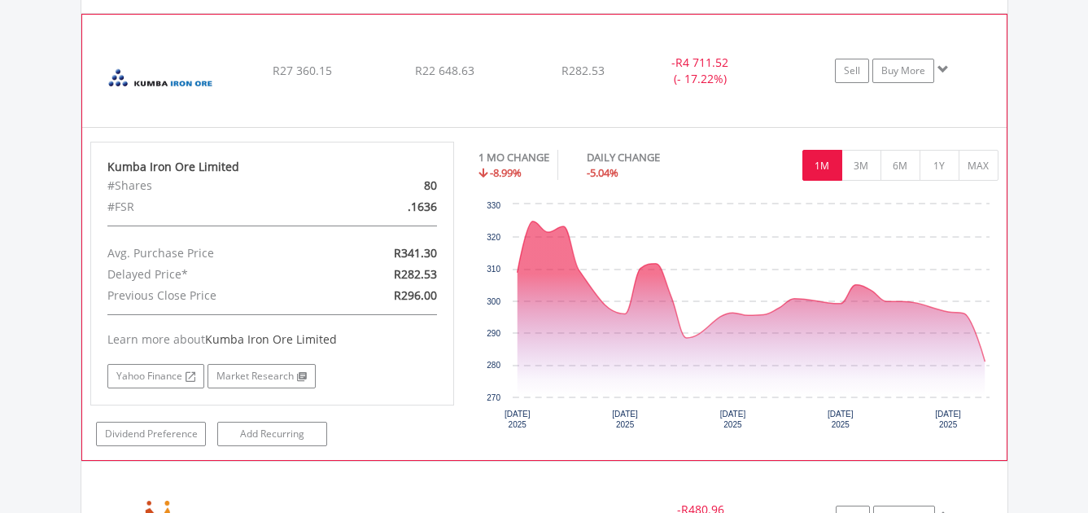
click at [943, 70] on span at bounding box center [943, 68] width 11 height 11
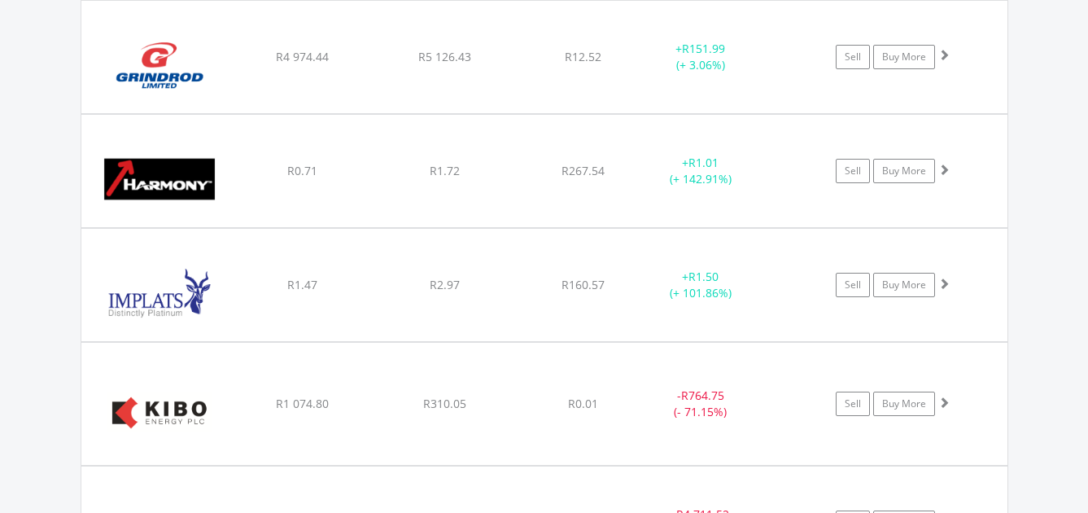
scroll to position [3115, 0]
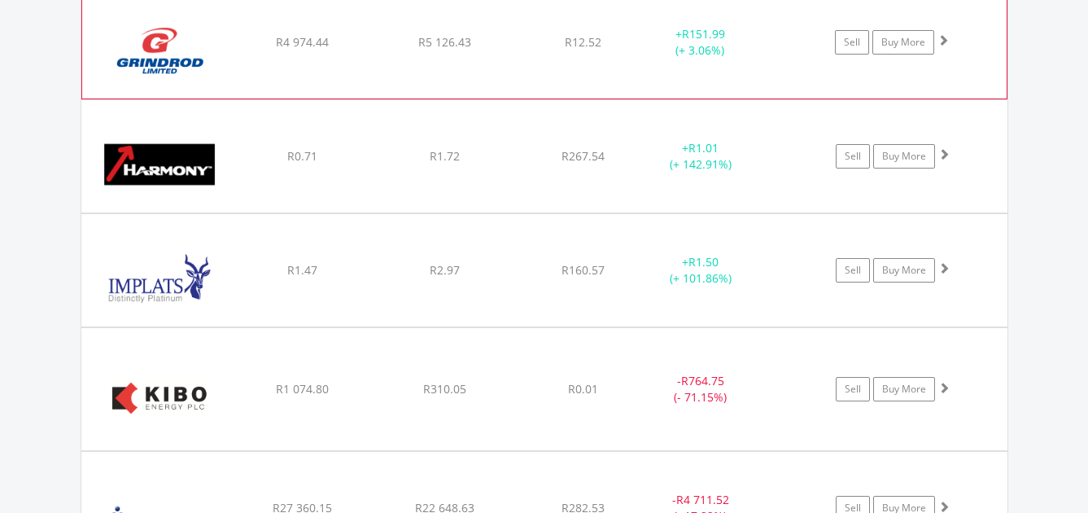
click at [944, 42] on span at bounding box center [943, 39] width 11 height 11
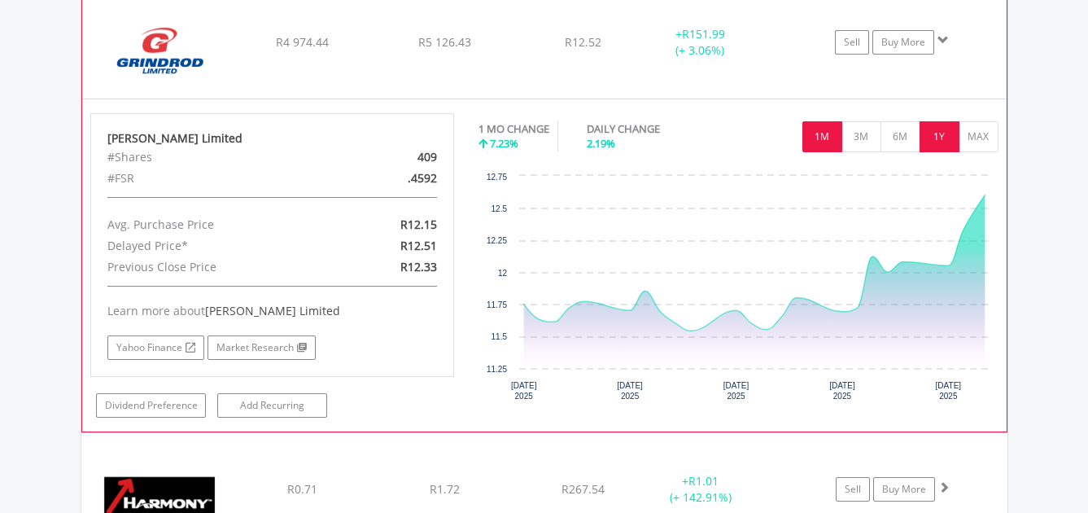
click at [936, 141] on button "1Y" at bounding box center [940, 136] width 40 height 31
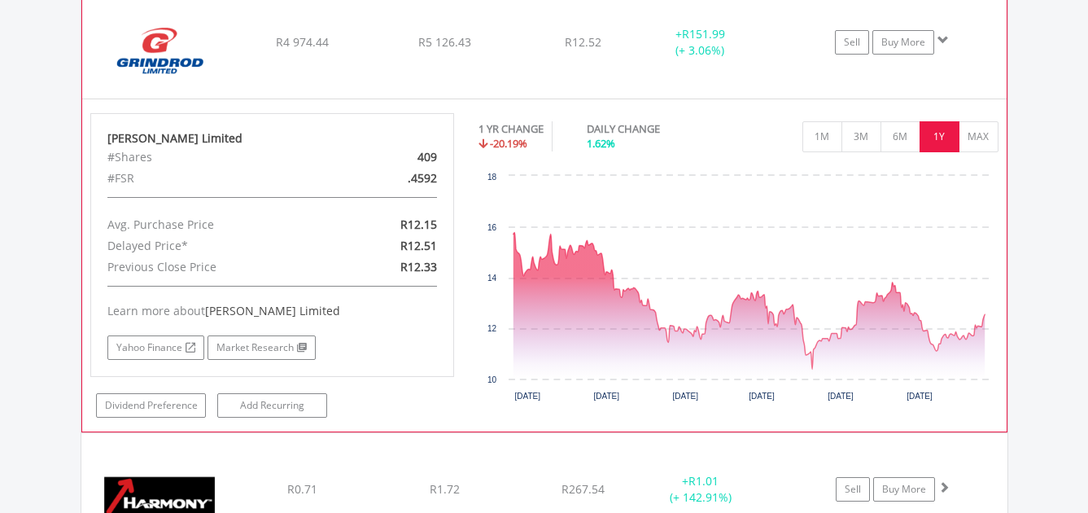
click at [943, 40] on span at bounding box center [943, 39] width 11 height 11
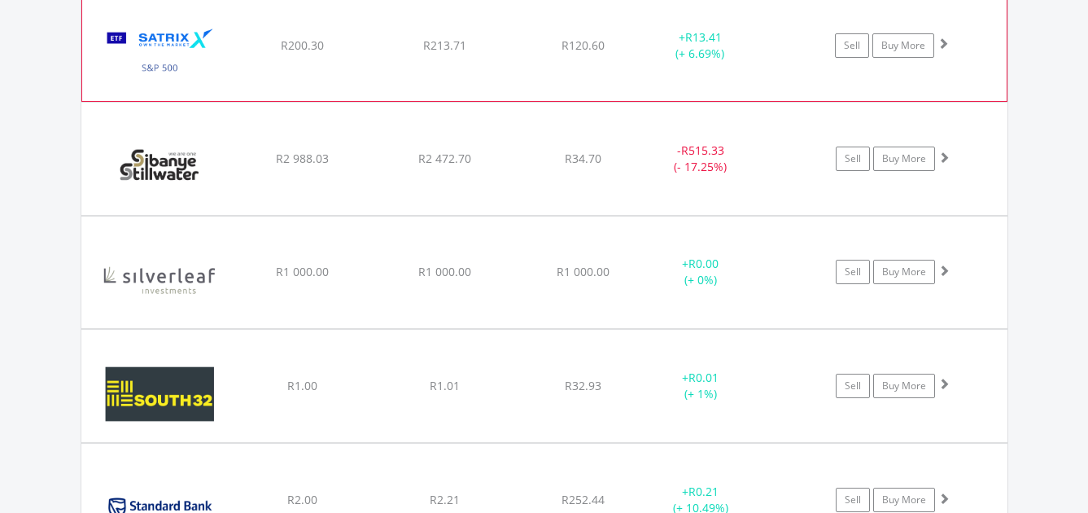
scroll to position [6127, 0]
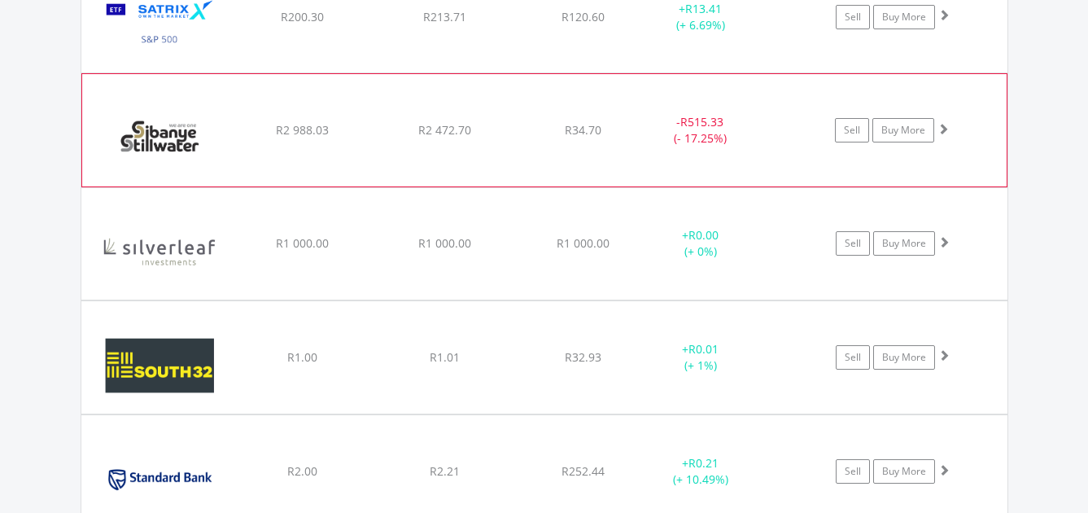
click at [944, 129] on span at bounding box center [943, 128] width 11 height 11
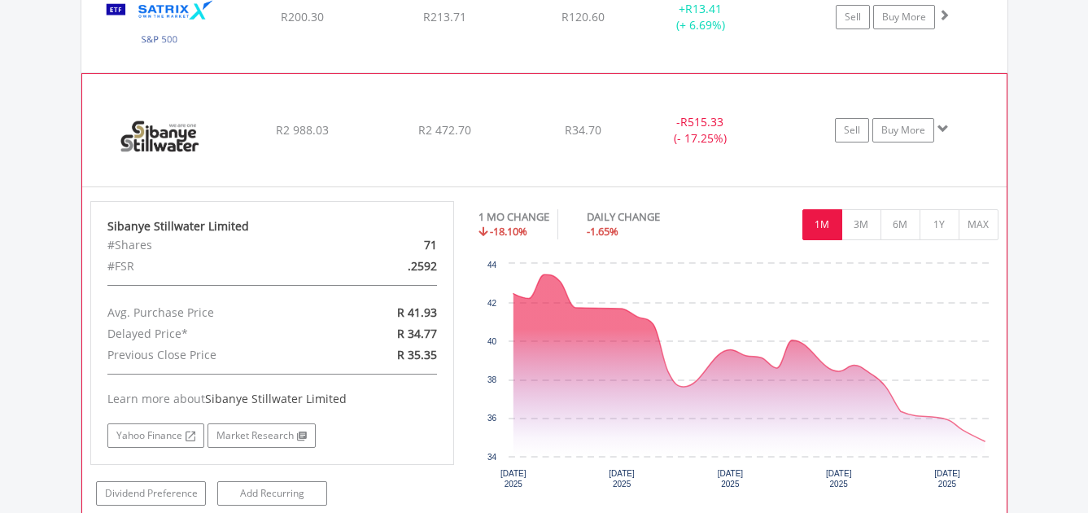
click at [943, 128] on span at bounding box center [943, 128] width 11 height 11
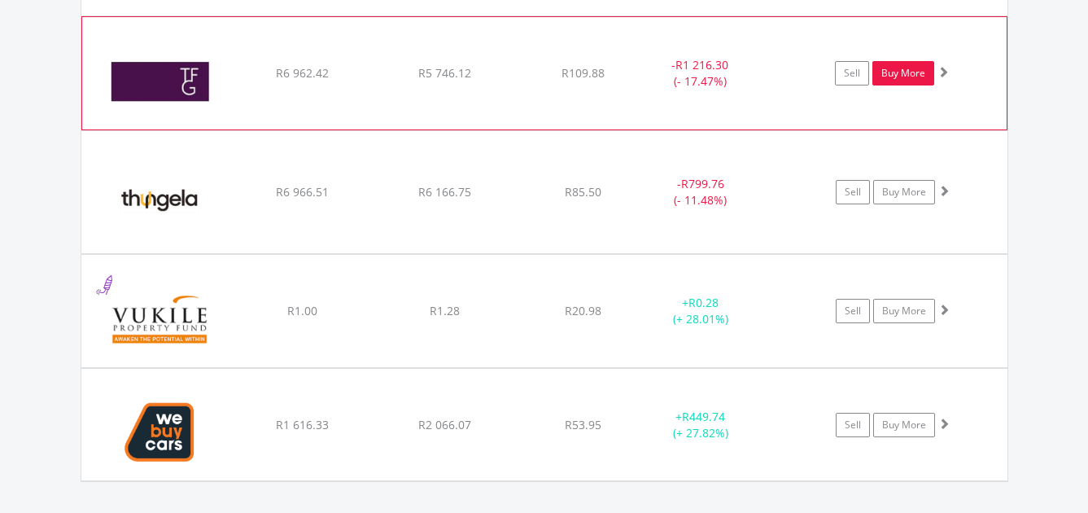
scroll to position [7756, 0]
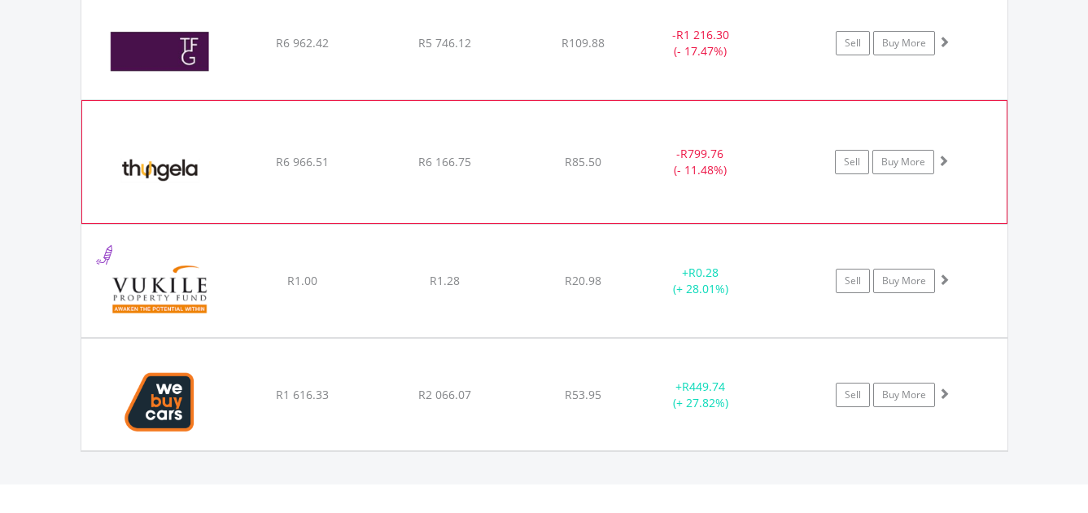
click at [946, 159] on span at bounding box center [943, 160] width 11 height 11
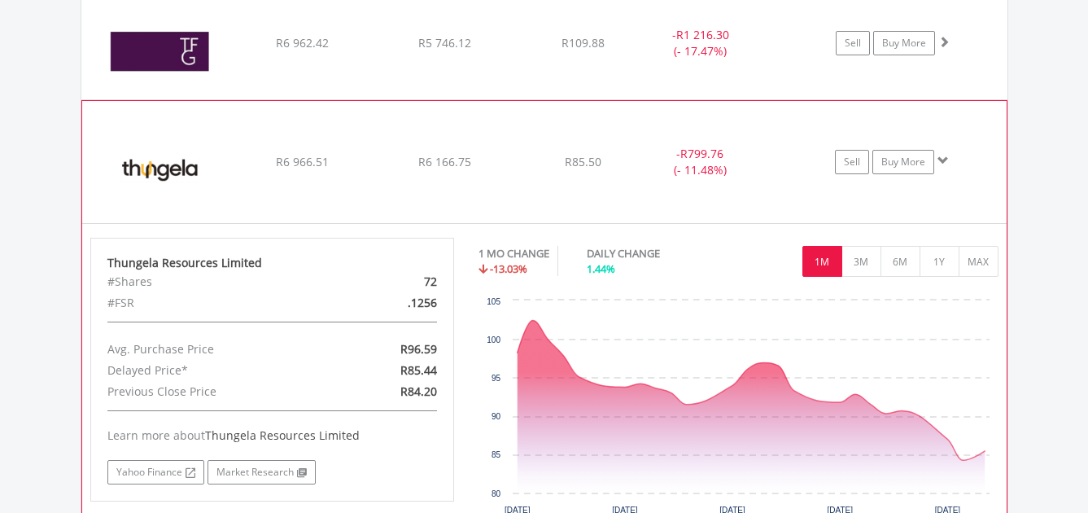
click at [944, 159] on span at bounding box center [943, 160] width 11 height 11
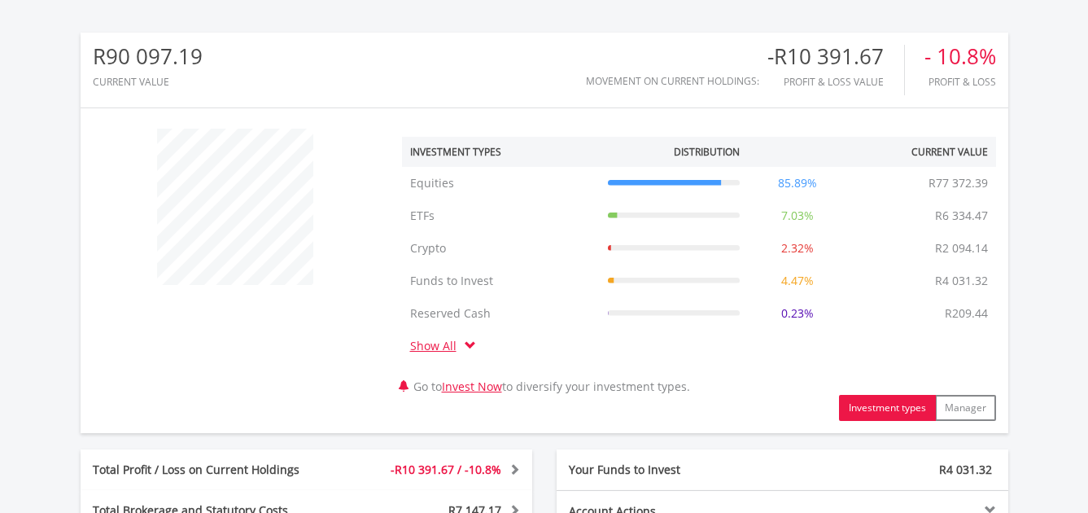
scroll to position [0, 0]
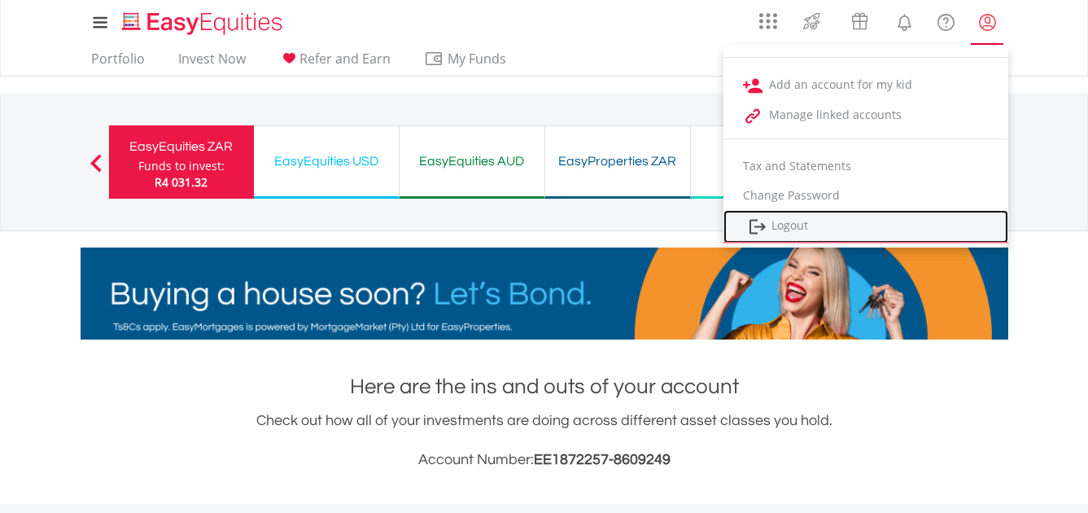
click at [801, 228] on link "Logout" at bounding box center [866, 226] width 285 height 33
